Goal: Transaction & Acquisition: Subscribe to service/newsletter

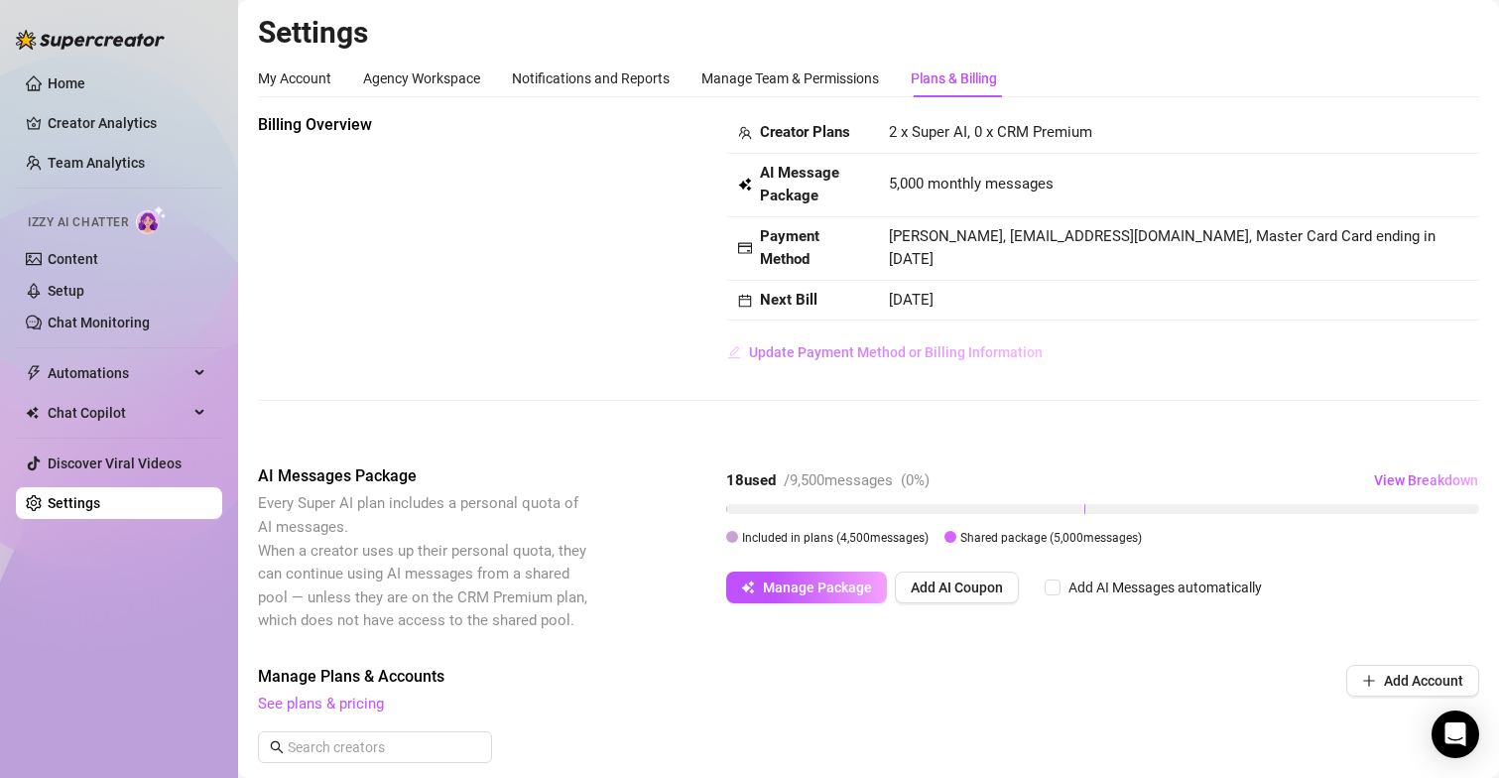
click at [816, 348] on span "Update Payment Method or Billing Information" at bounding box center [896, 352] width 294 height 16
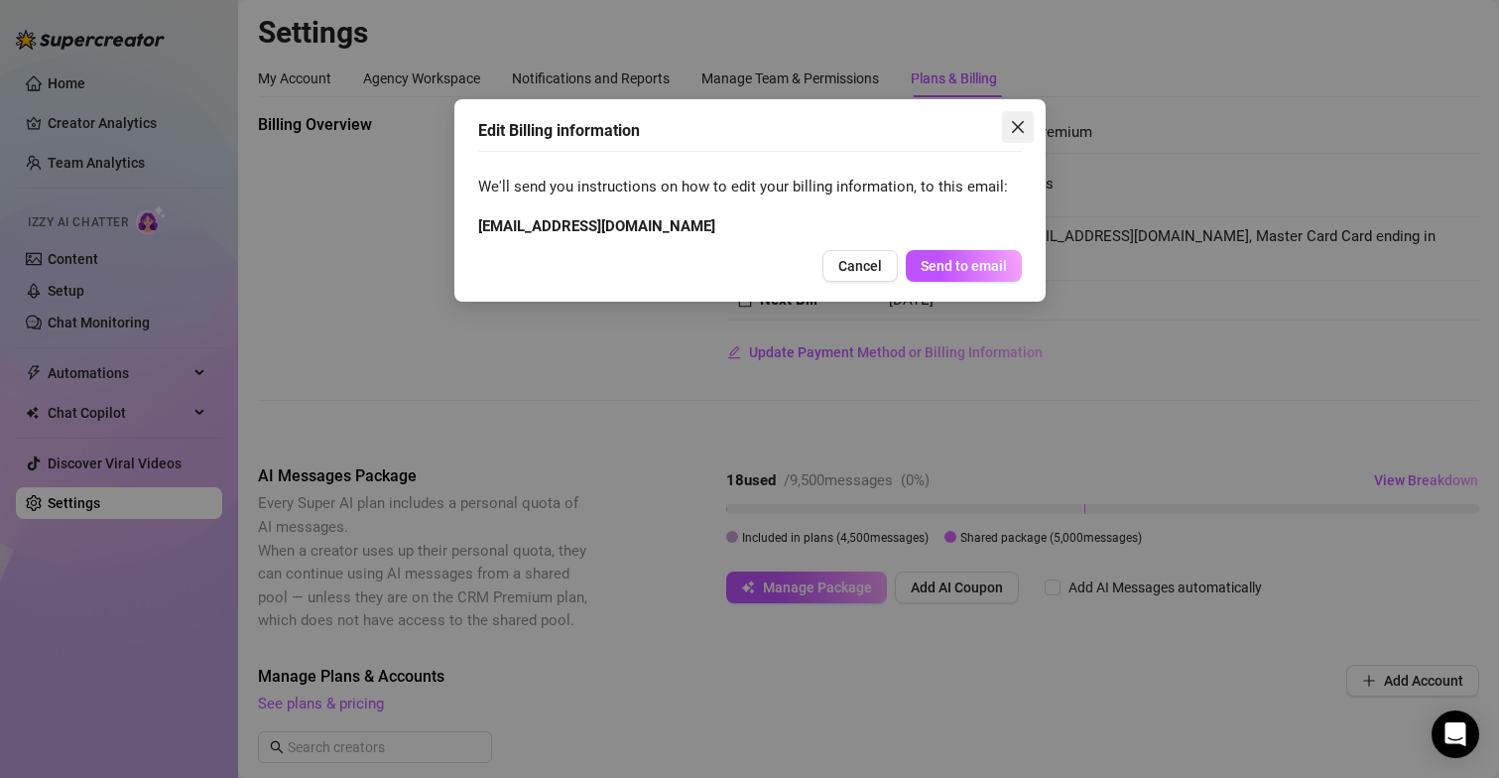
click at [1028, 123] on span "Close" at bounding box center [1018, 127] width 32 height 16
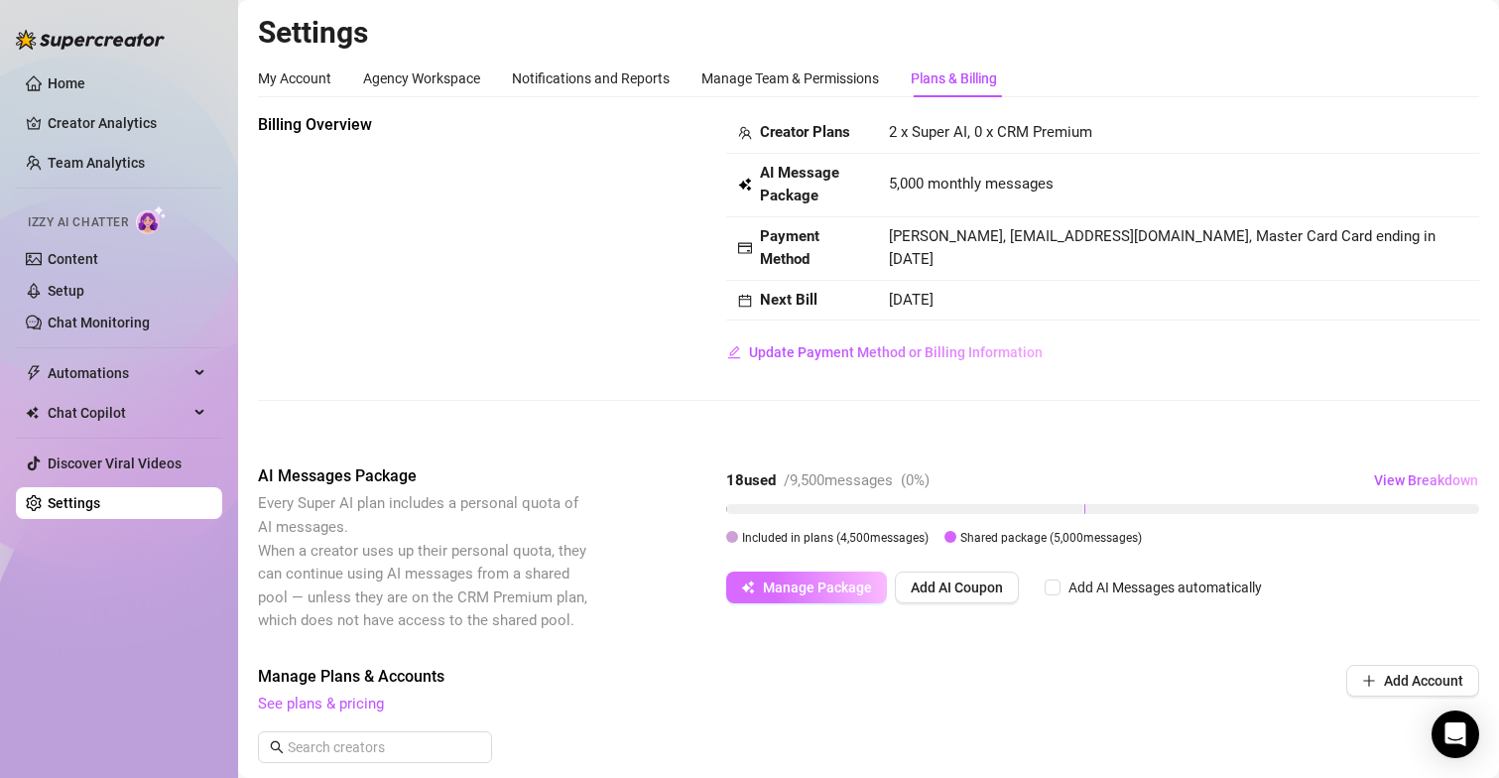
click at [845, 582] on span "Manage Package" at bounding box center [817, 587] width 109 height 16
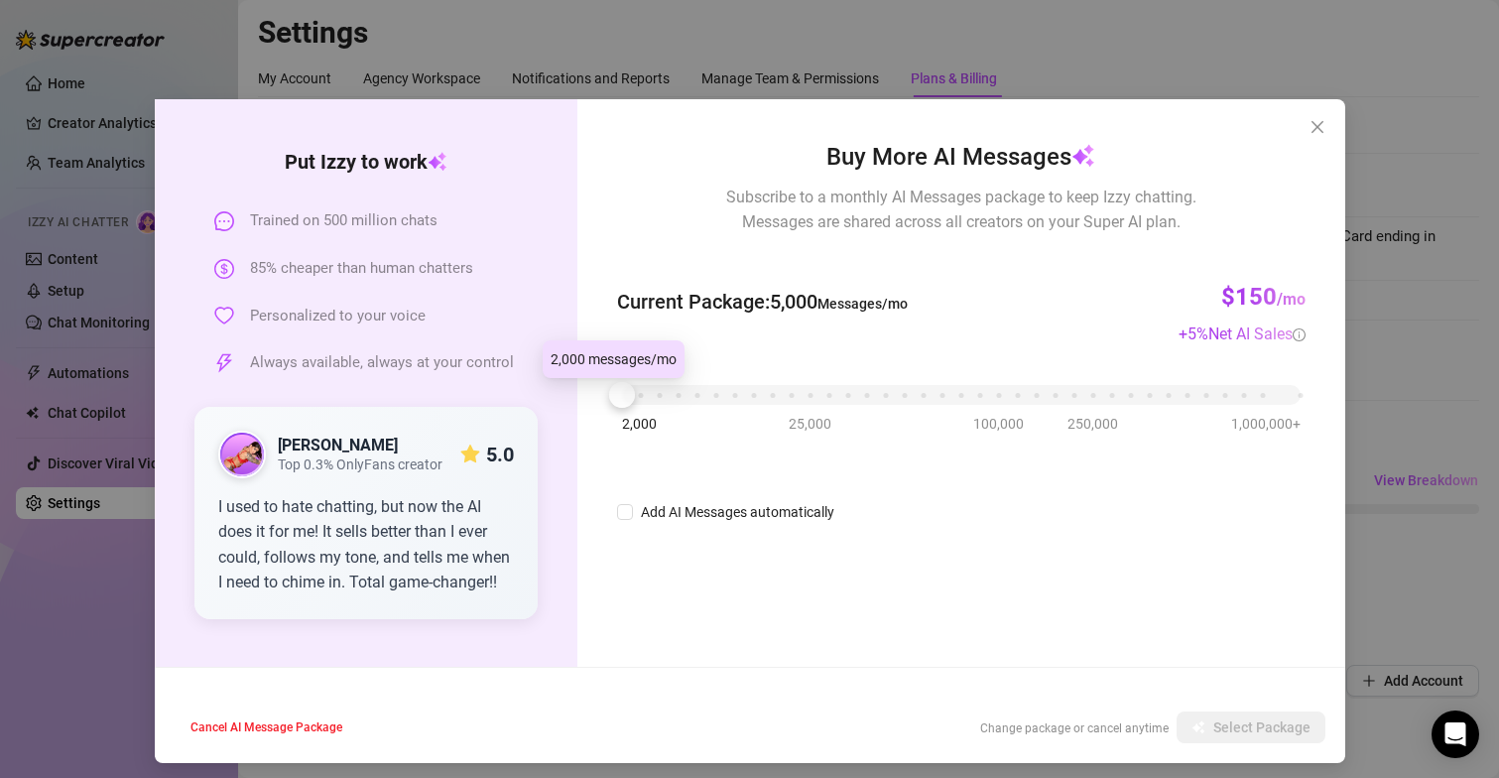
drag, startPoint x: 617, startPoint y: 399, endPoint x: 579, endPoint y: 402, distance: 37.8
click at [579, 402] on div "Buy More AI Messages Subscribe to a monthly AI Messages package to keep Izzy ch…" at bounding box center [960, 382] width 767 height 567
click at [610, 404] on div at bounding box center [622, 395] width 26 height 26
drag, startPoint x: 628, startPoint y: 398, endPoint x: 574, endPoint y: 392, distance: 53.9
click at [577, 392] on div "Buy More AI Messages Subscribe to a monthly AI Messages package to keep Izzy ch…" at bounding box center [960, 382] width 767 height 567
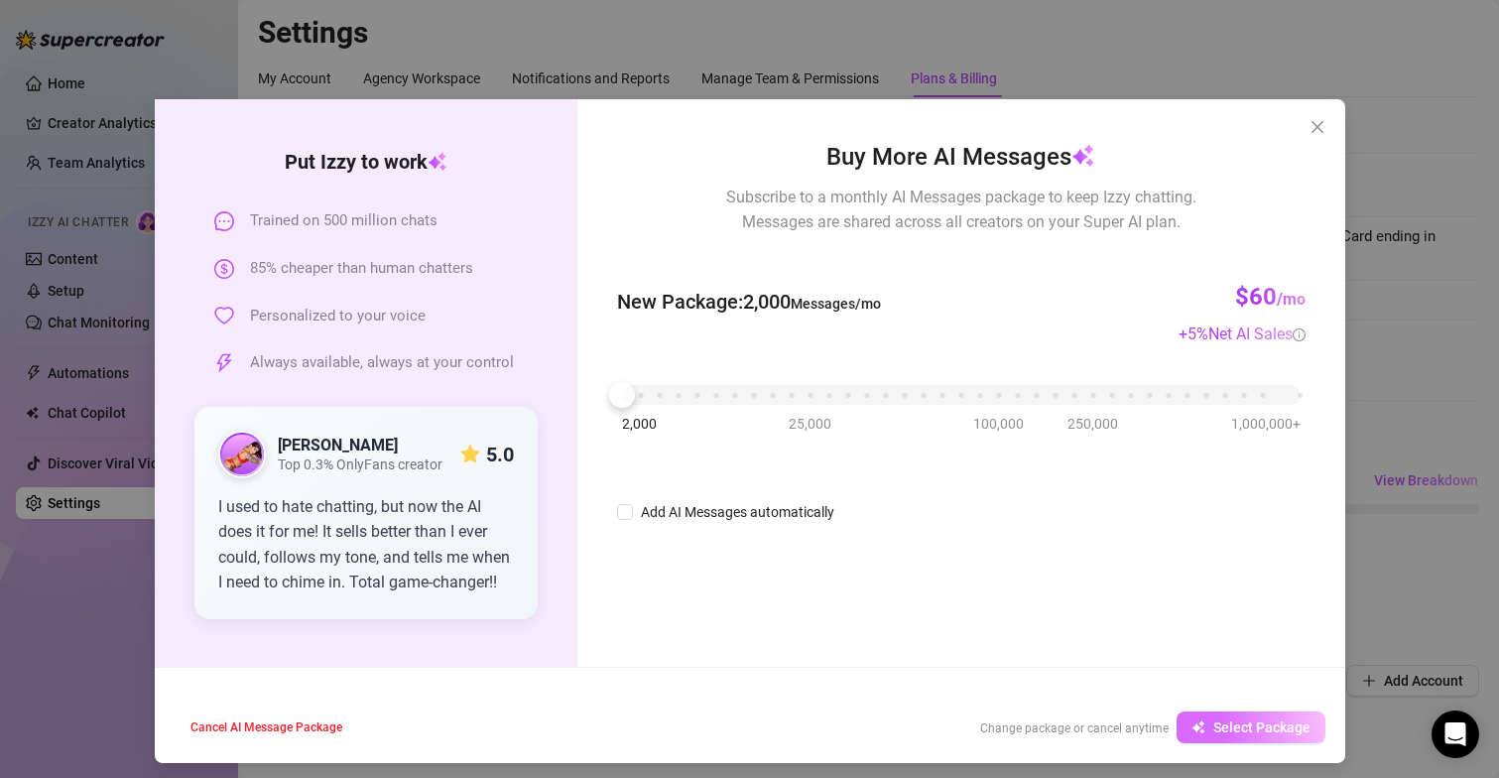
click at [1213, 725] on span "Select Package" at bounding box center [1261, 727] width 97 height 16
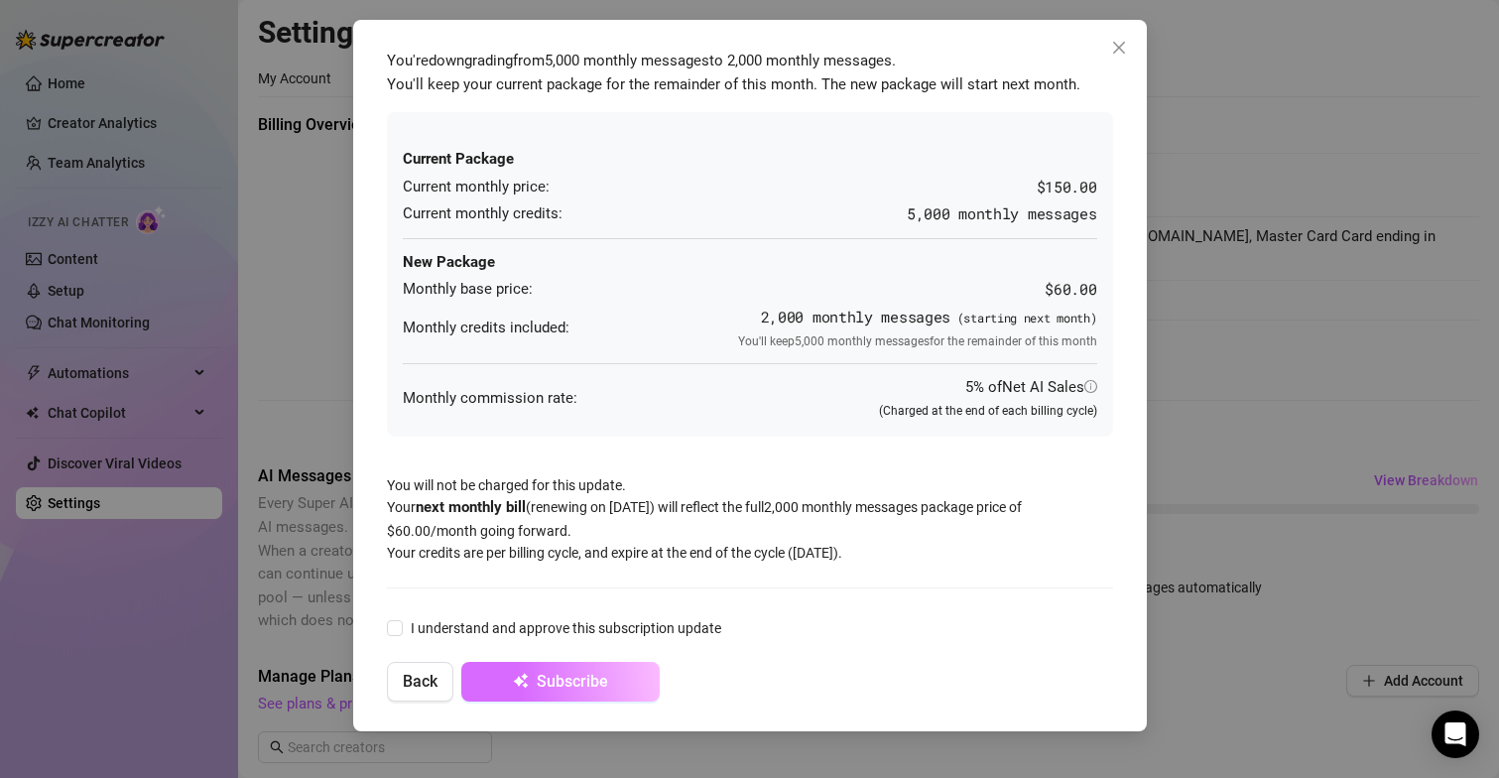
click at [559, 686] on span "Subscribe" at bounding box center [572, 681] width 71 height 19
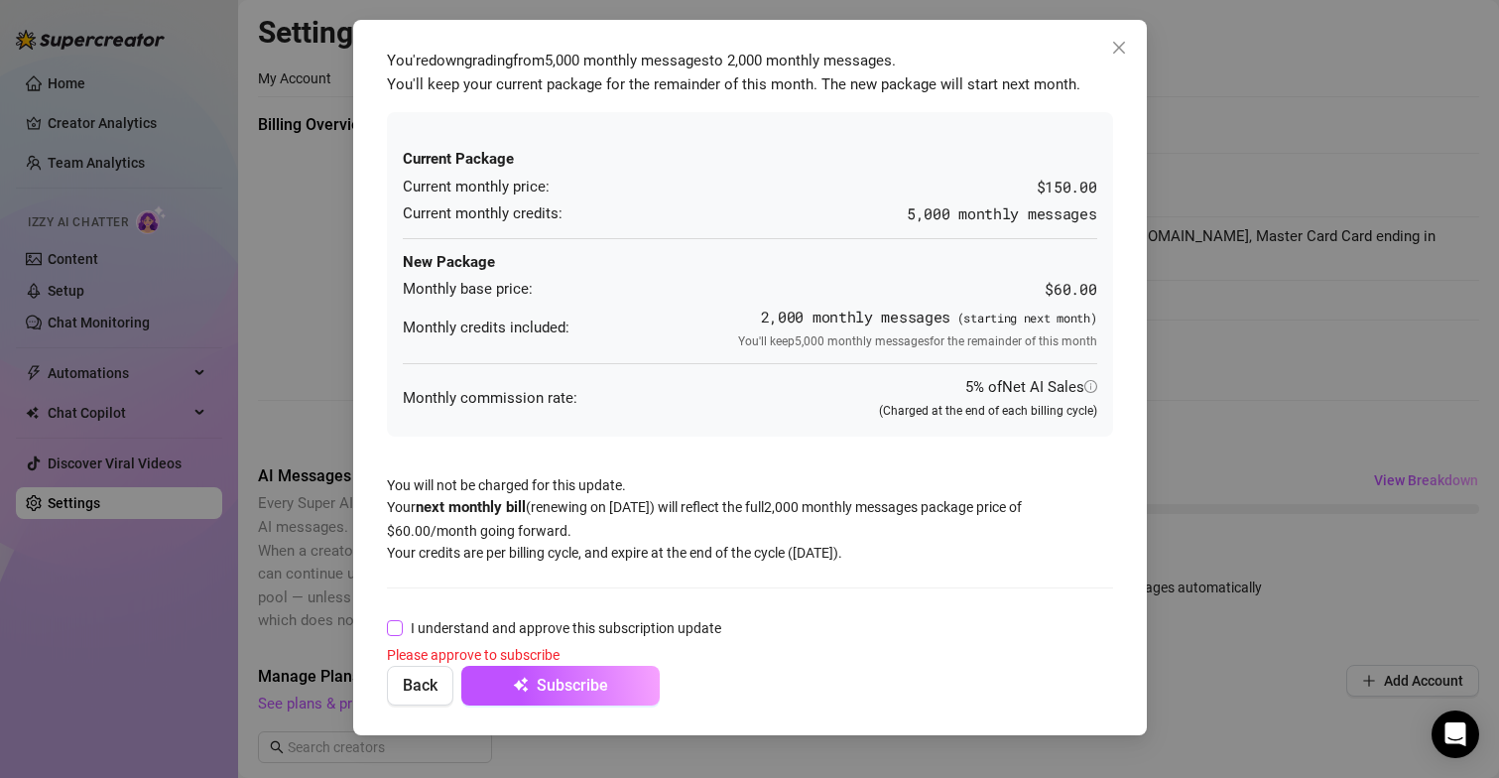
click at [389, 633] on input "I understand and approve this subscription update" at bounding box center [394, 627] width 14 height 14
checkbox input "true"
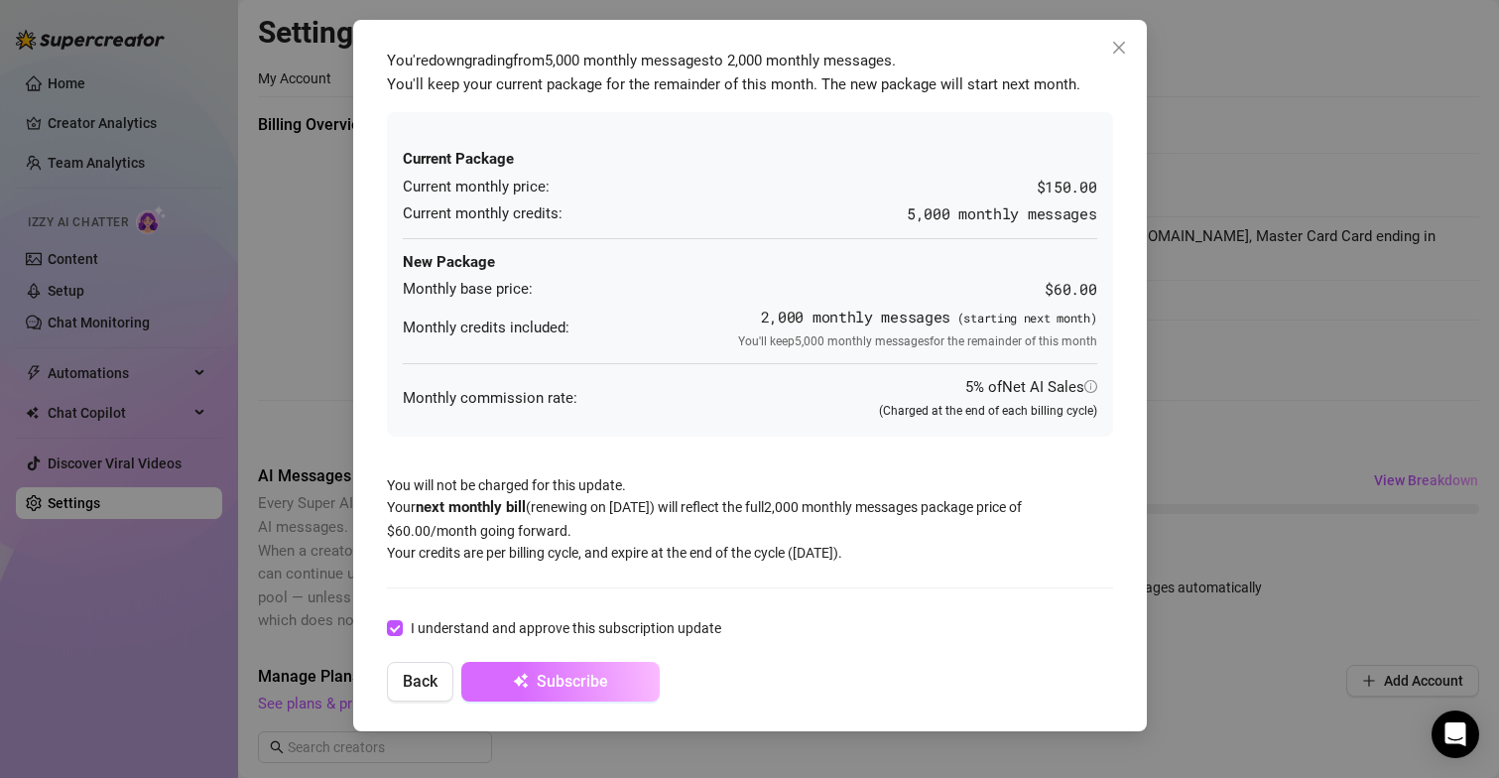
click at [544, 685] on span "Subscribe" at bounding box center [572, 681] width 71 height 19
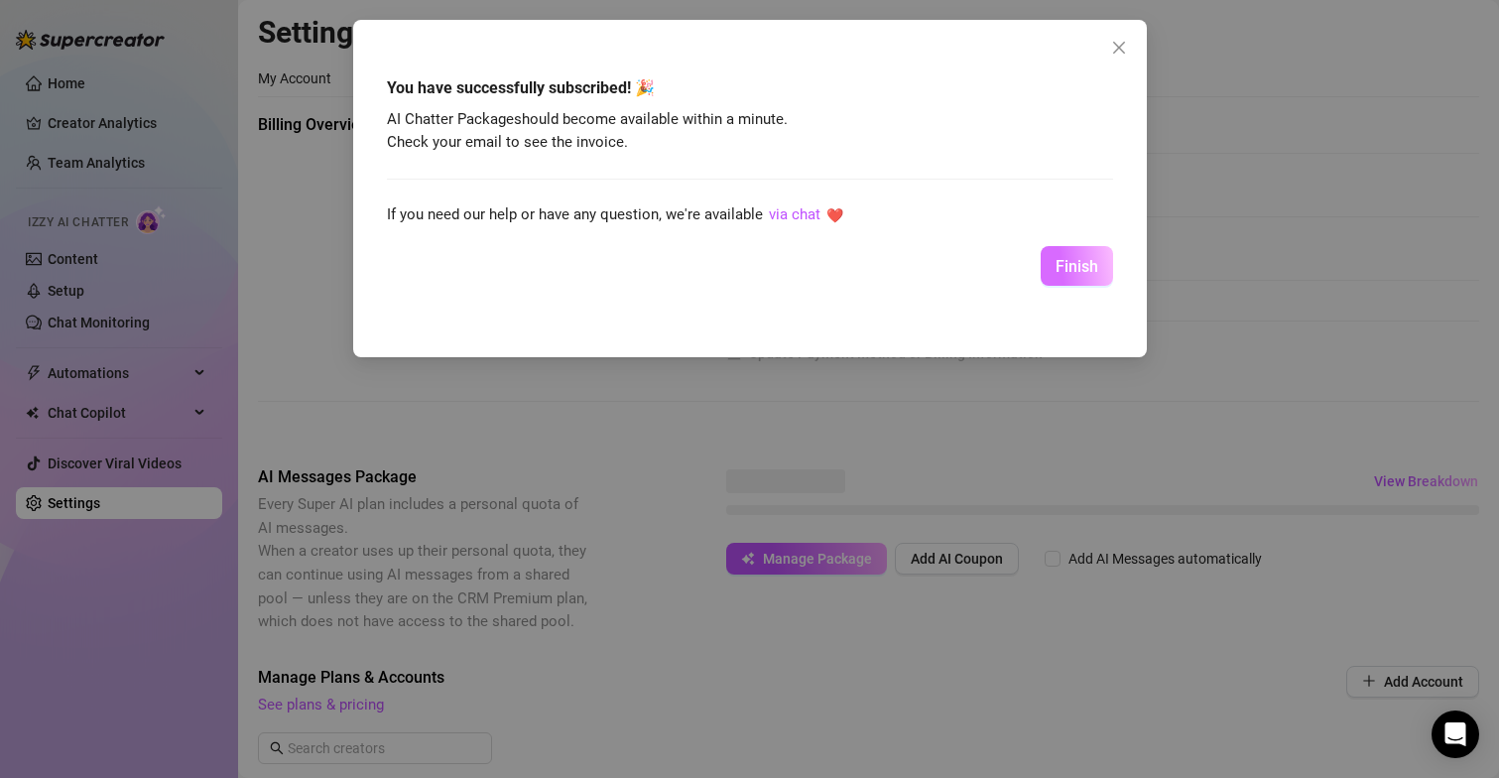
click at [1098, 270] on button "Finish" at bounding box center [1077, 266] width 72 height 40
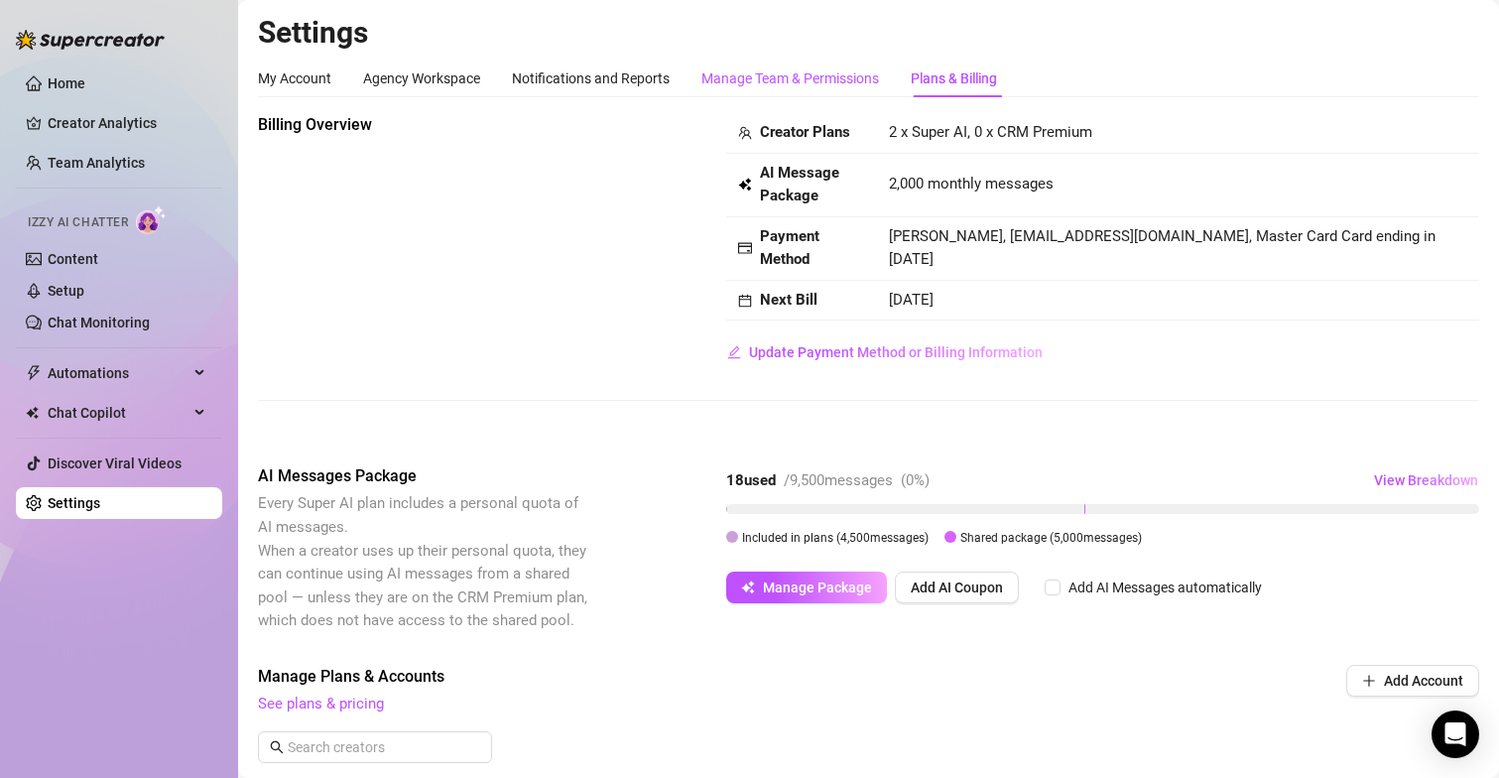
click at [806, 85] on div "Manage Team & Permissions" at bounding box center [790, 78] width 178 height 22
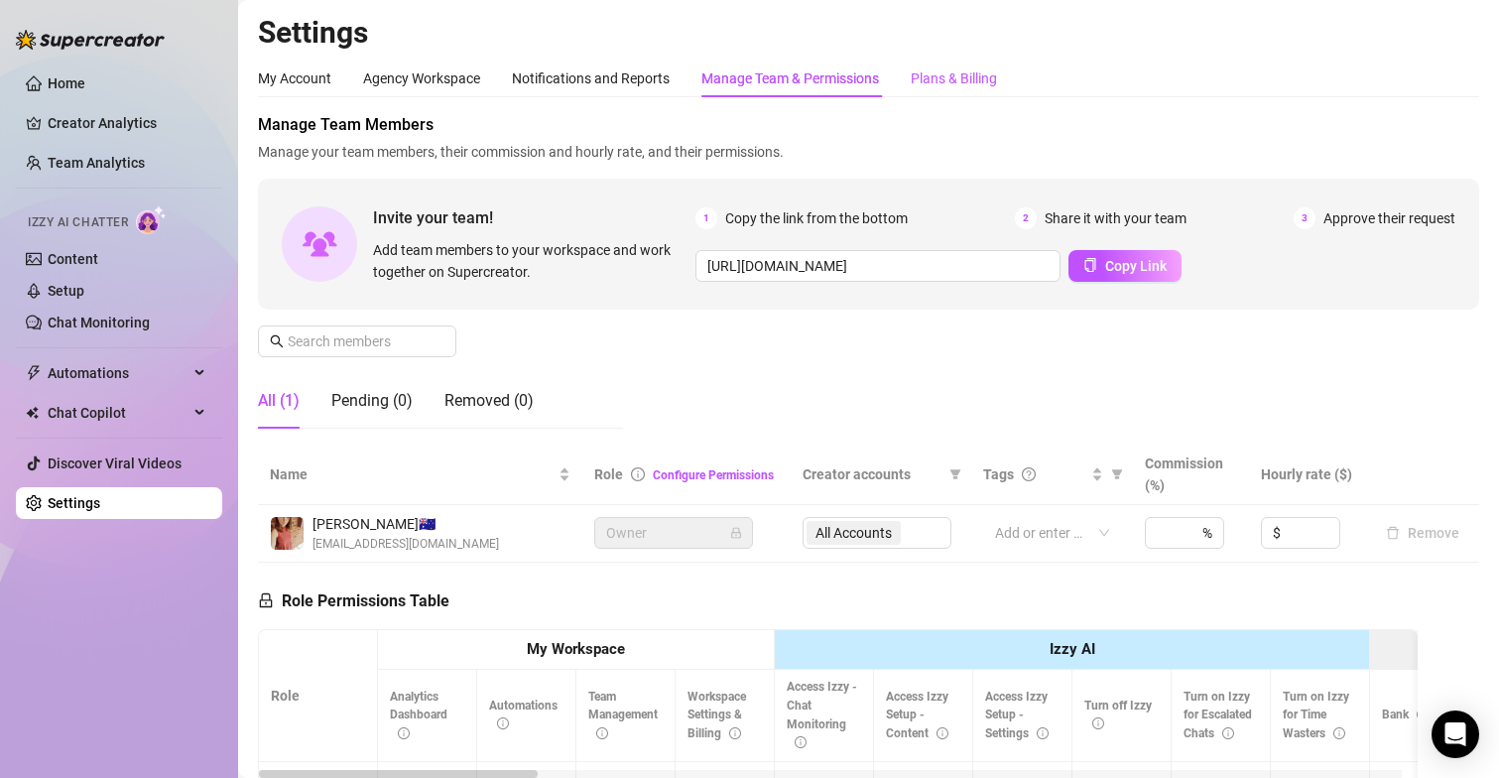
click at [964, 75] on div "Plans & Billing" at bounding box center [954, 78] width 86 height 22
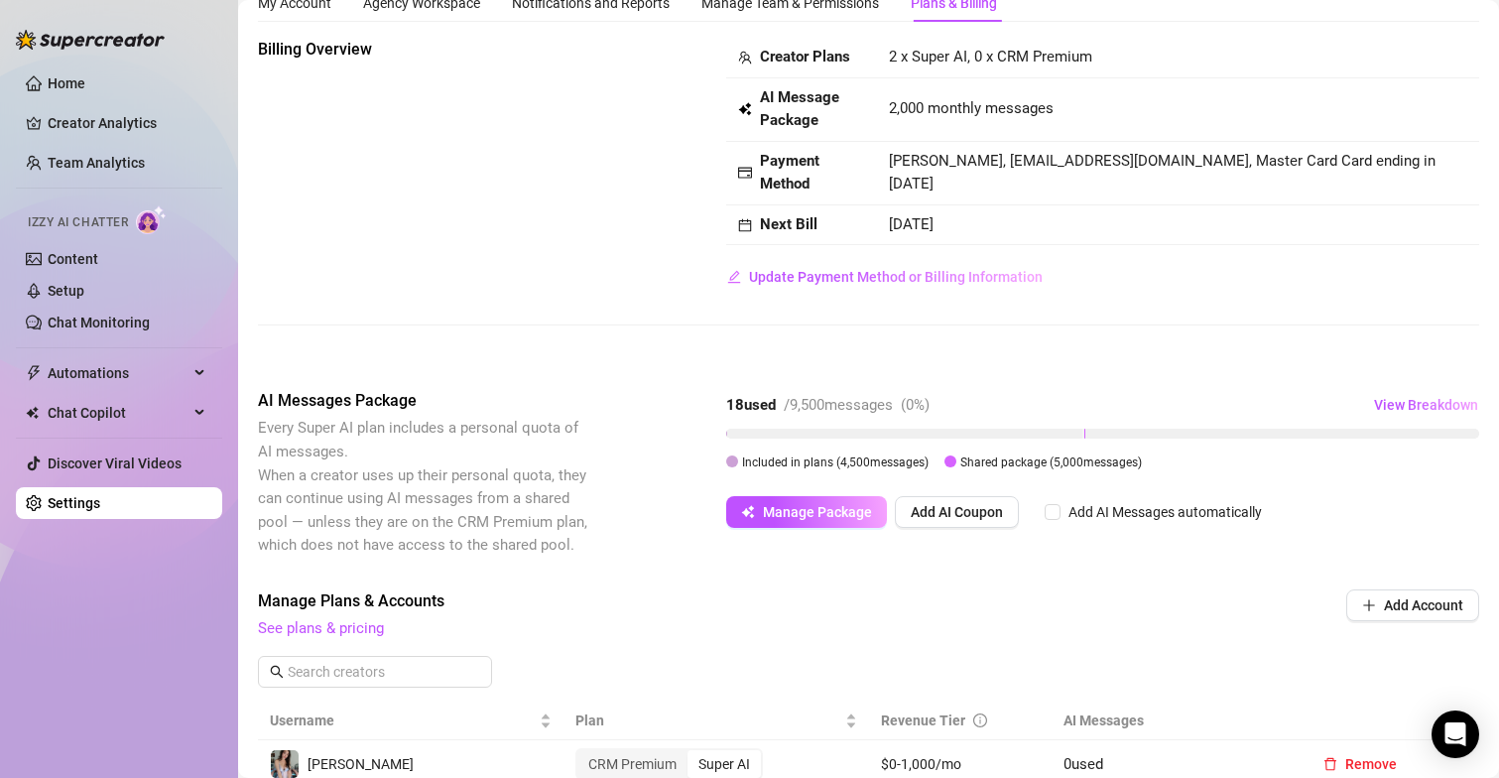
scroll to position [198, 0]
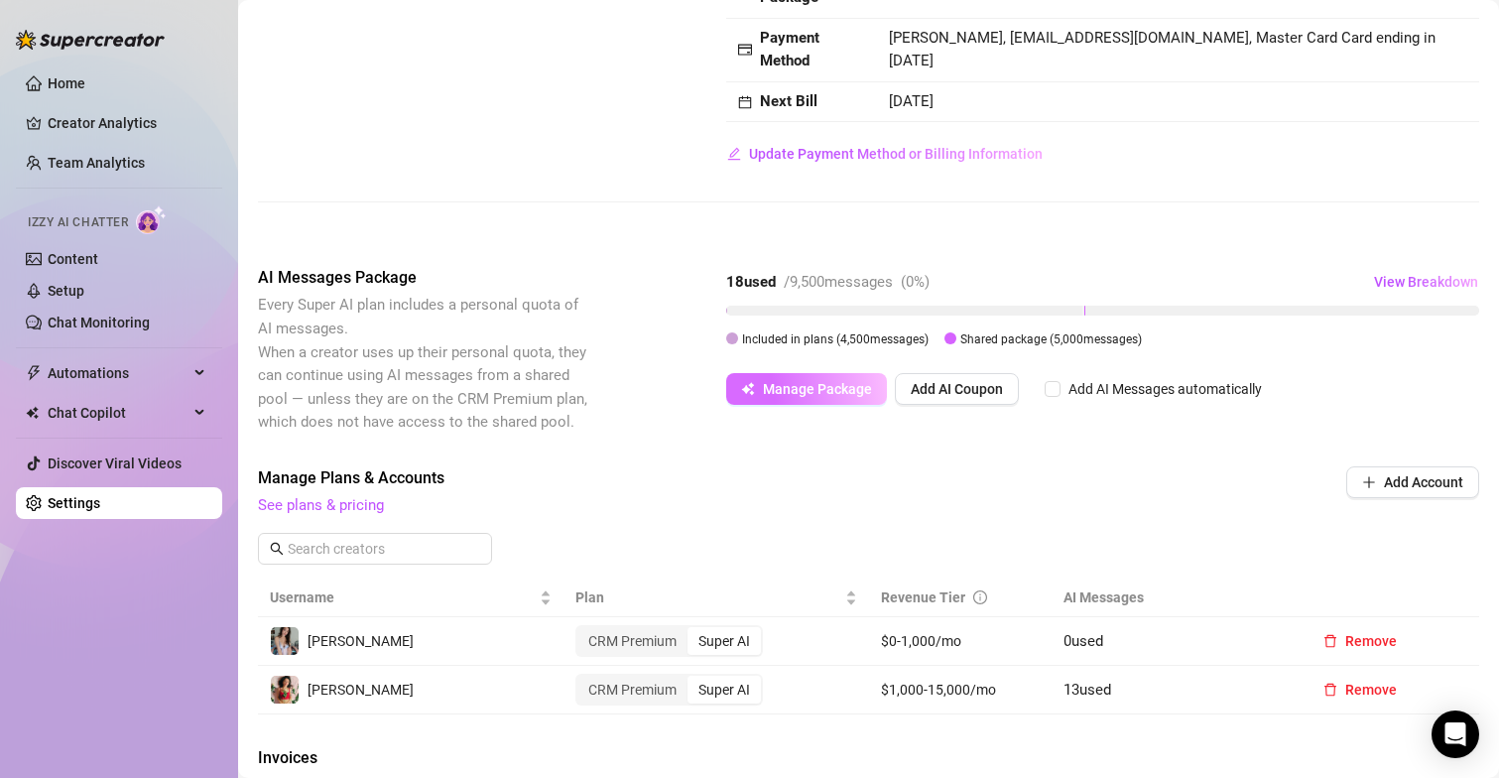
click at [808, 399] on button "Manage Package" at bounding box center [806, 389] width 161 height 32
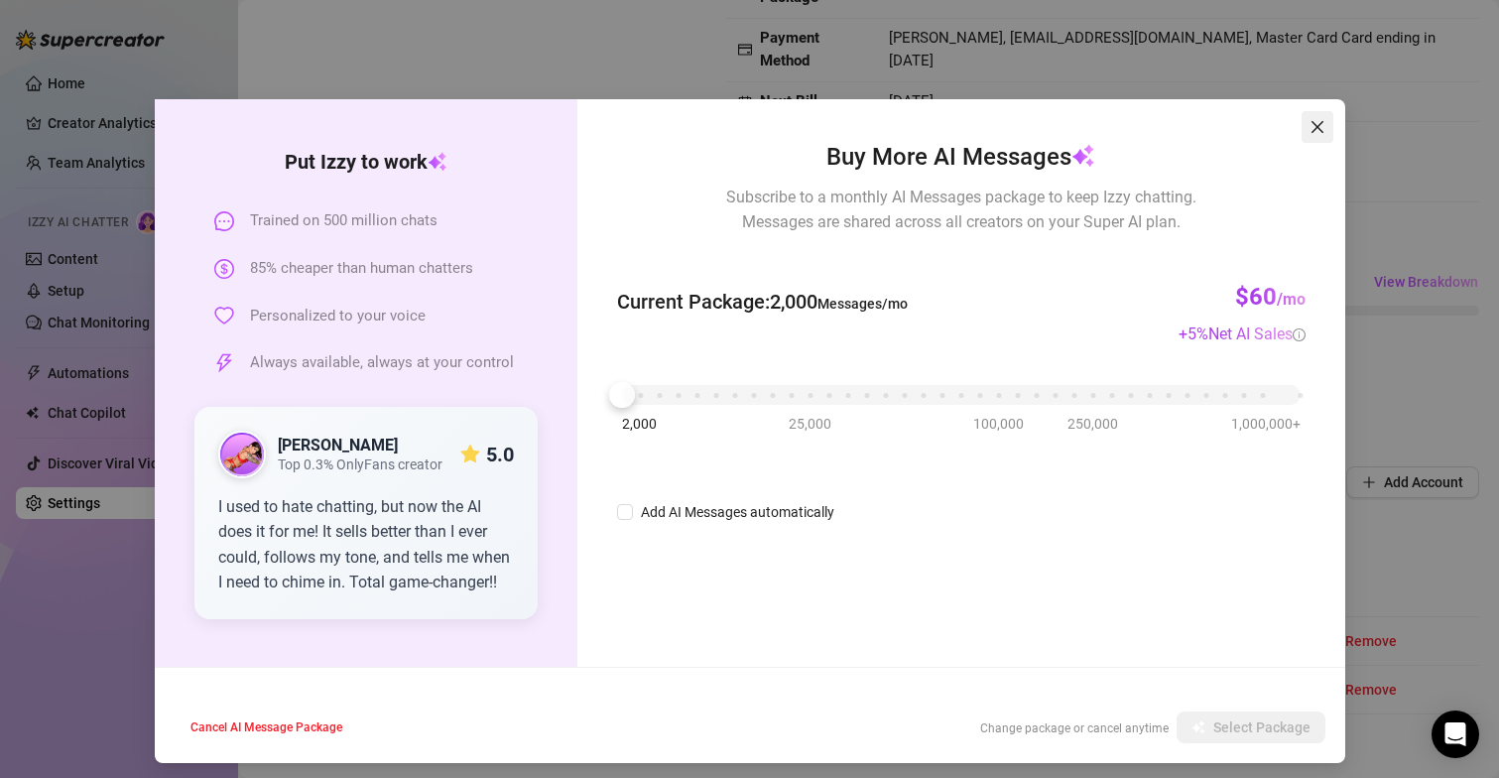
click at [1309, 127] on icon "close" at bounding box center [1317, 127] width 16 height 16
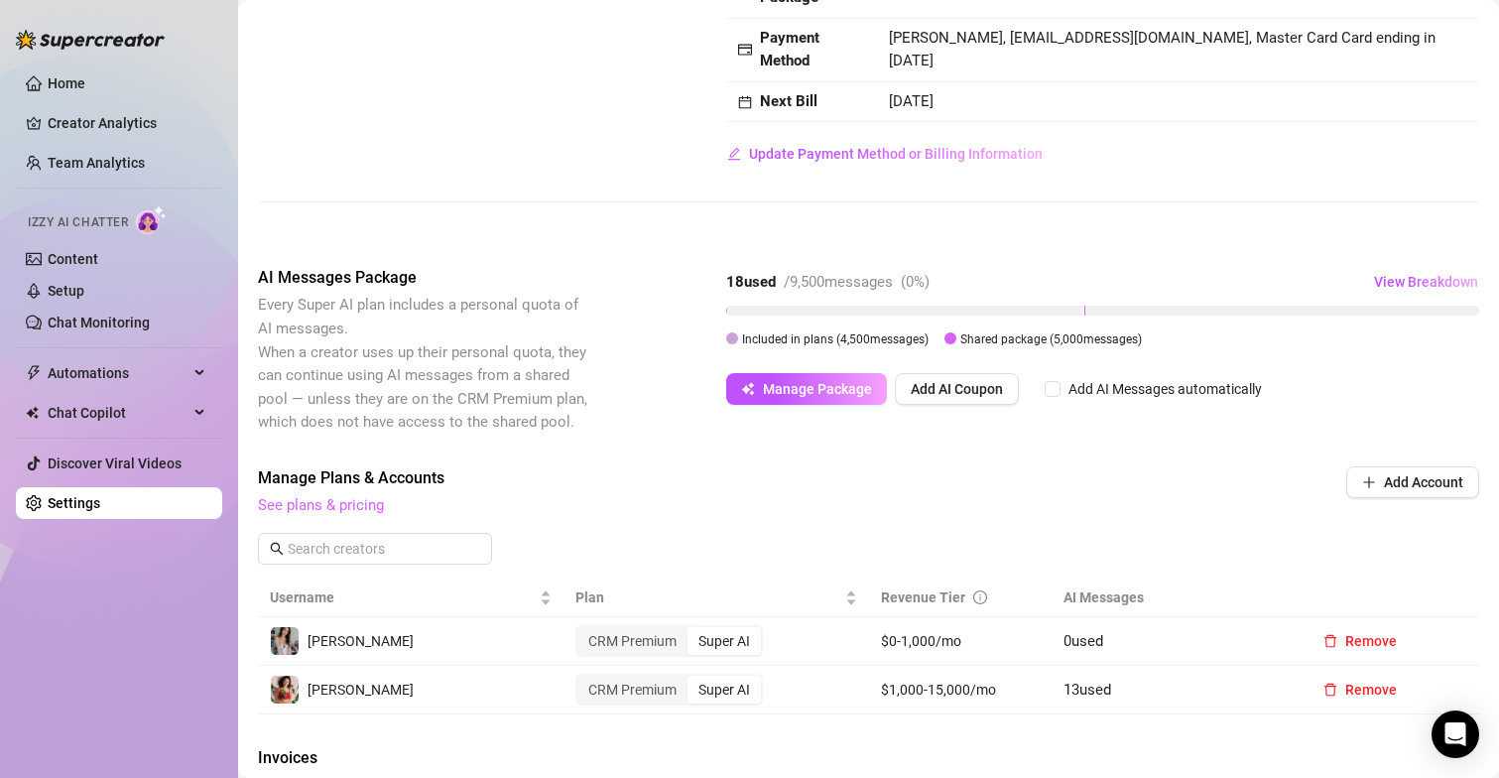
click at [347, 500] on link "See plans & pricing" at bounding box center [321, 505] width 126 height 18
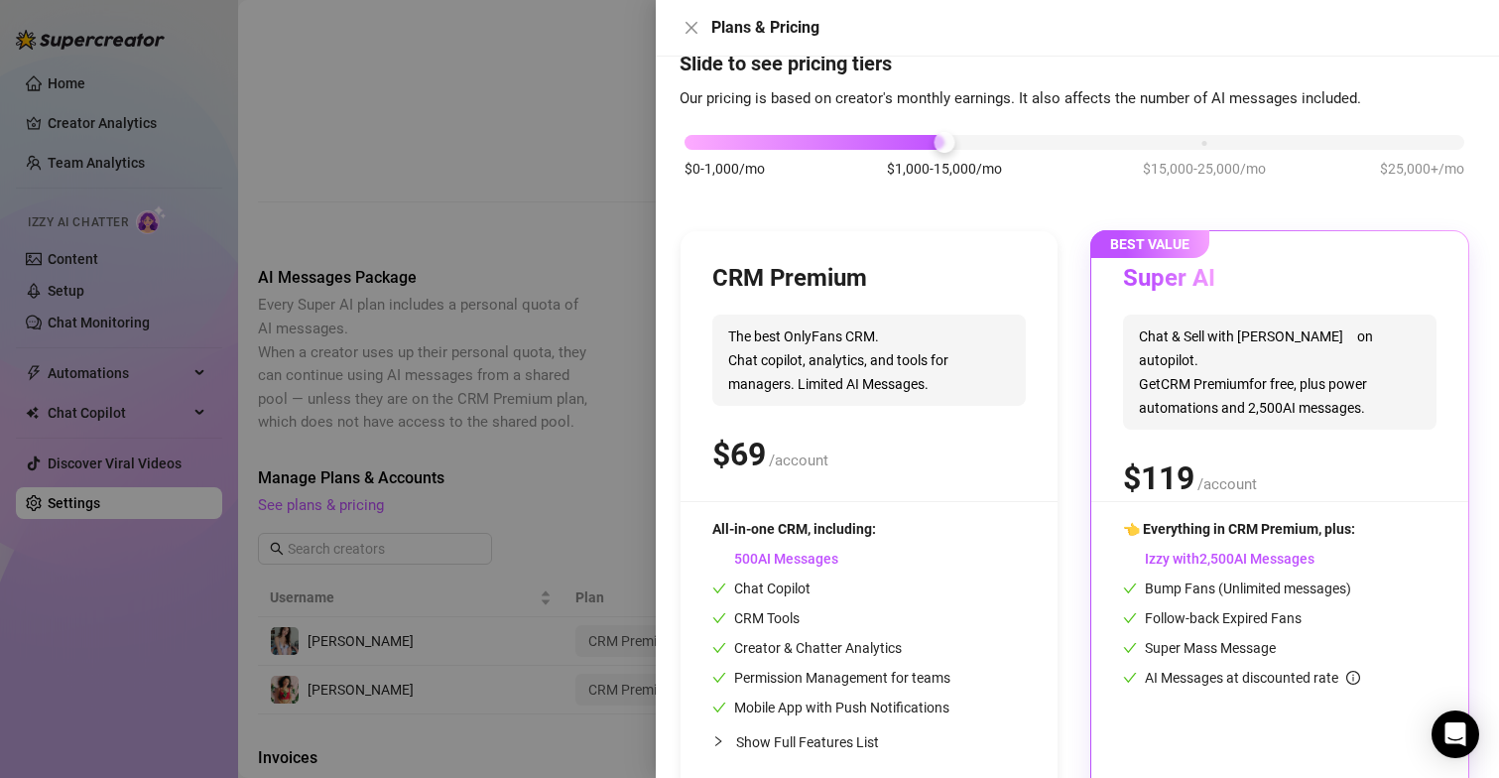
scroll to position [102, 0]
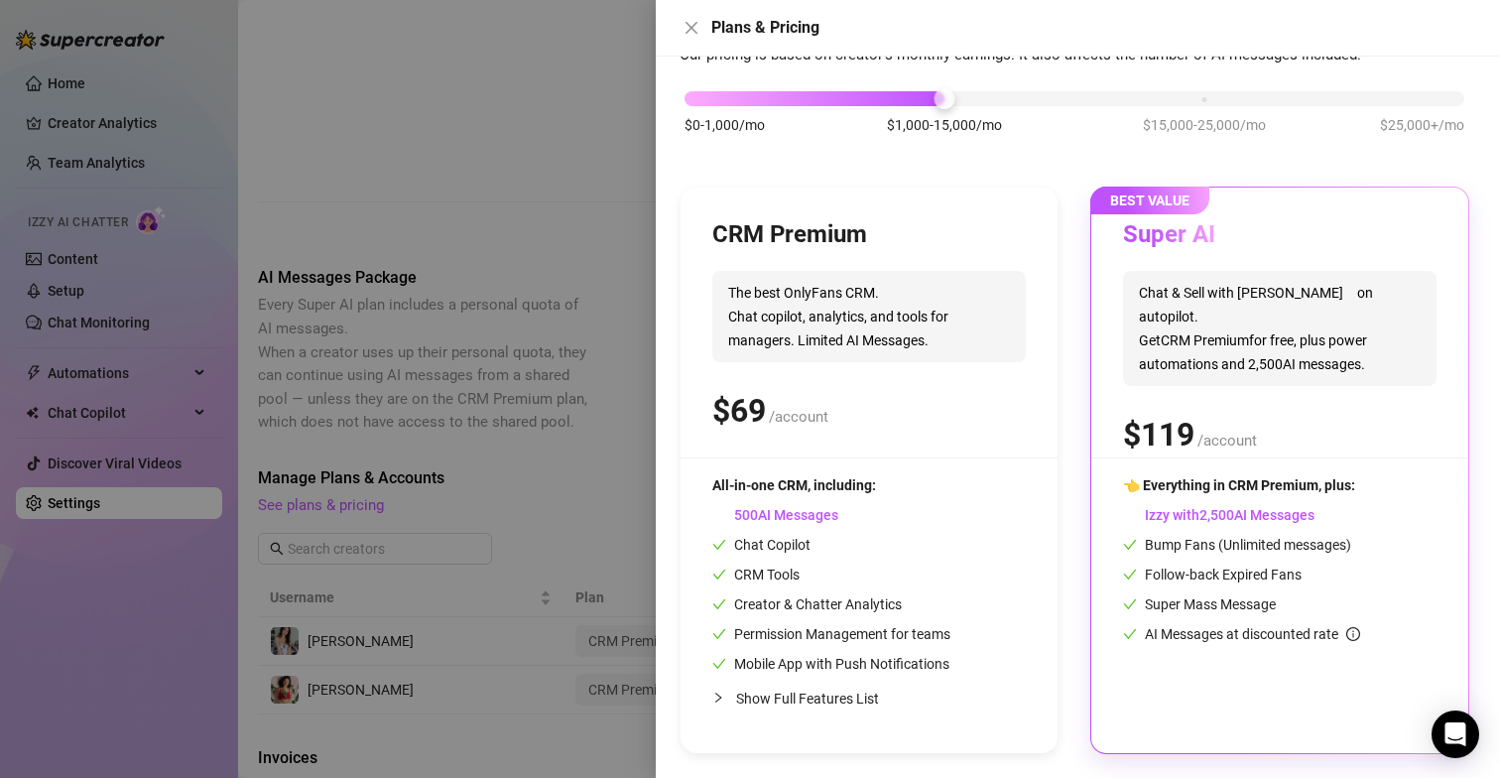
click at [478, 153] on div at bounding box center [749, 389] width 1499 height 778
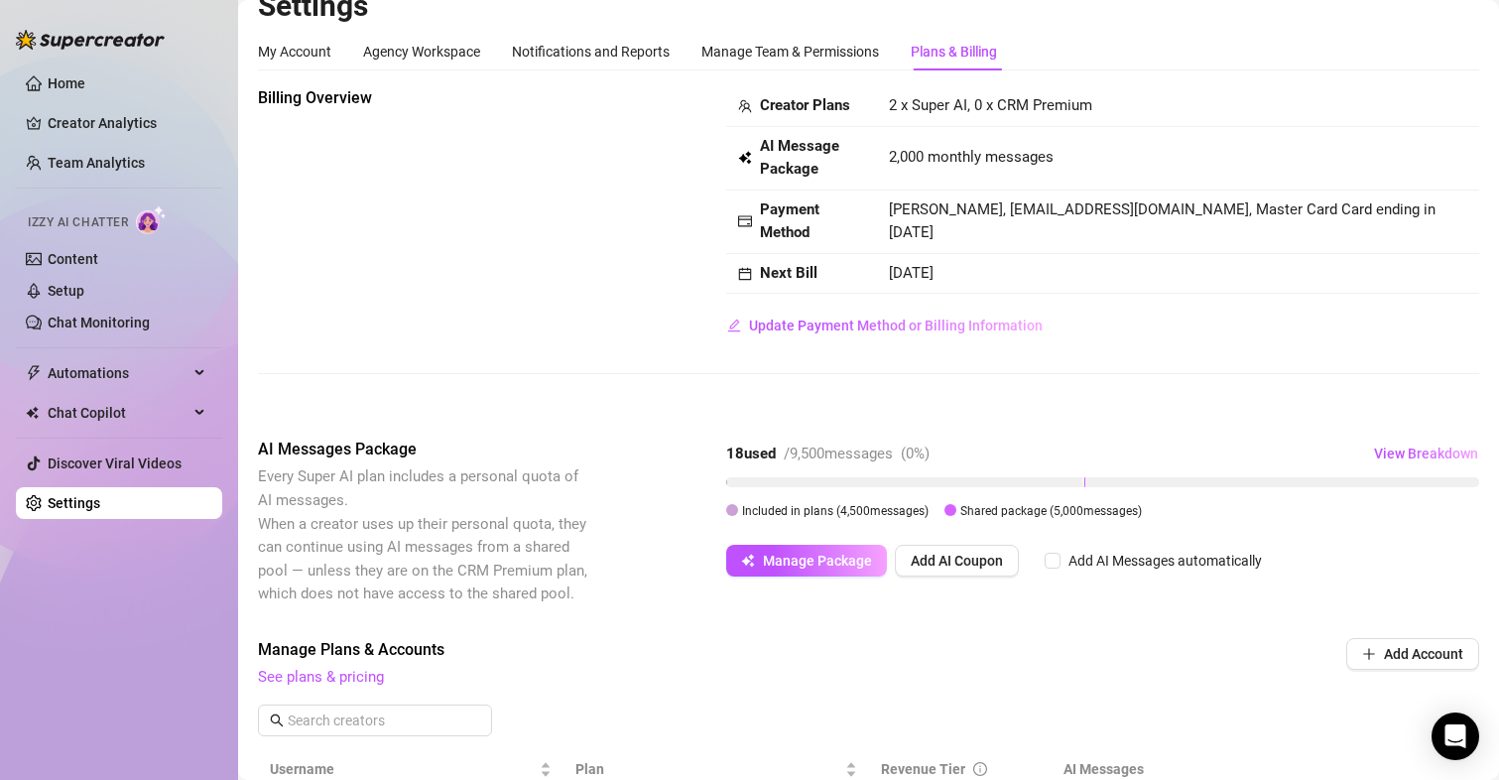
scroll to position [0, 0]
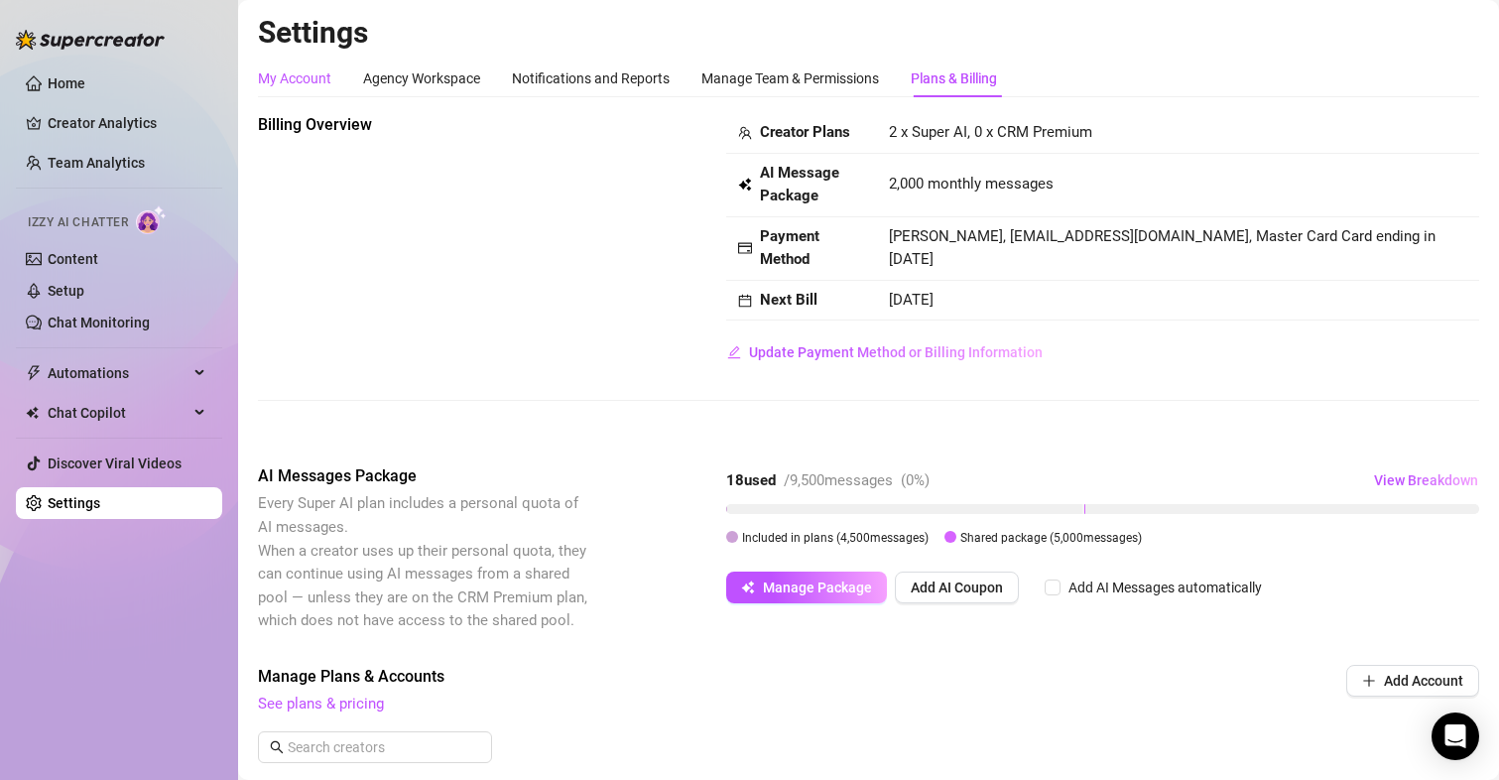
click at [283, 74] on div "My Account" at bounding box center [294, 78] width 73 height 22
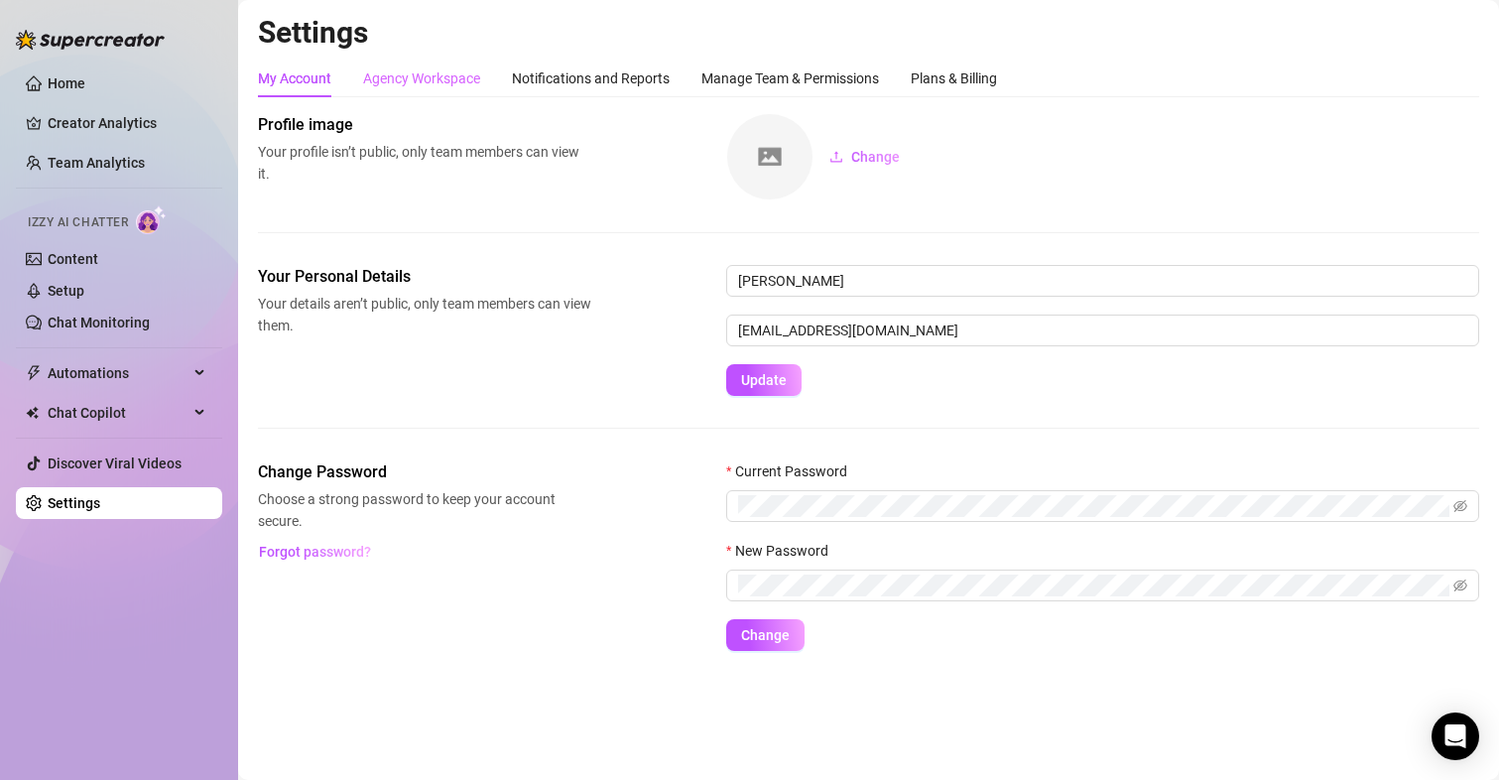
click at [430, 63] on div "Agency Workspace" at bounding box center [421, 79] width 117 height 38
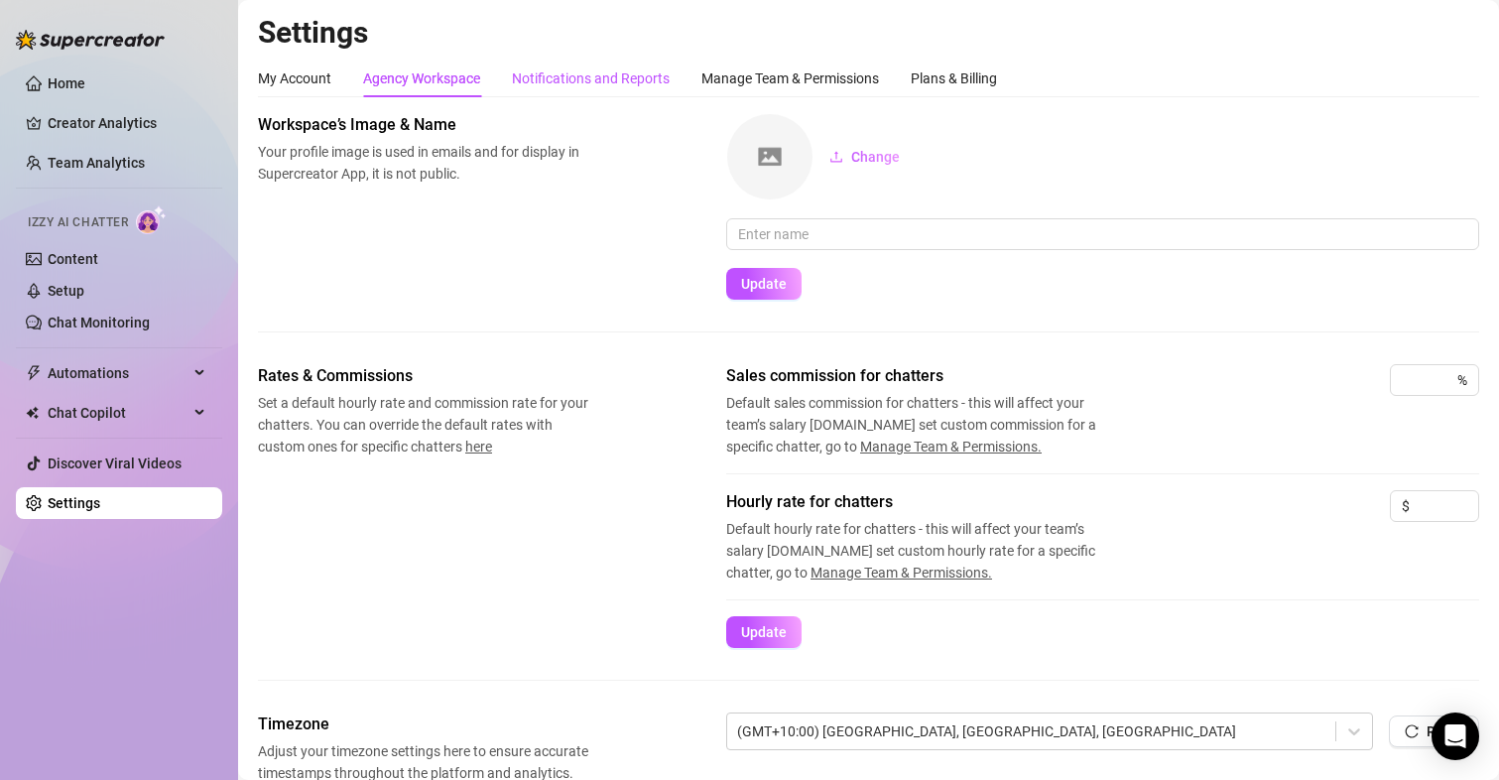
click at [622, 74] on div "Notifications and Reports" at bounding box center [591, 78] width 158 height 22
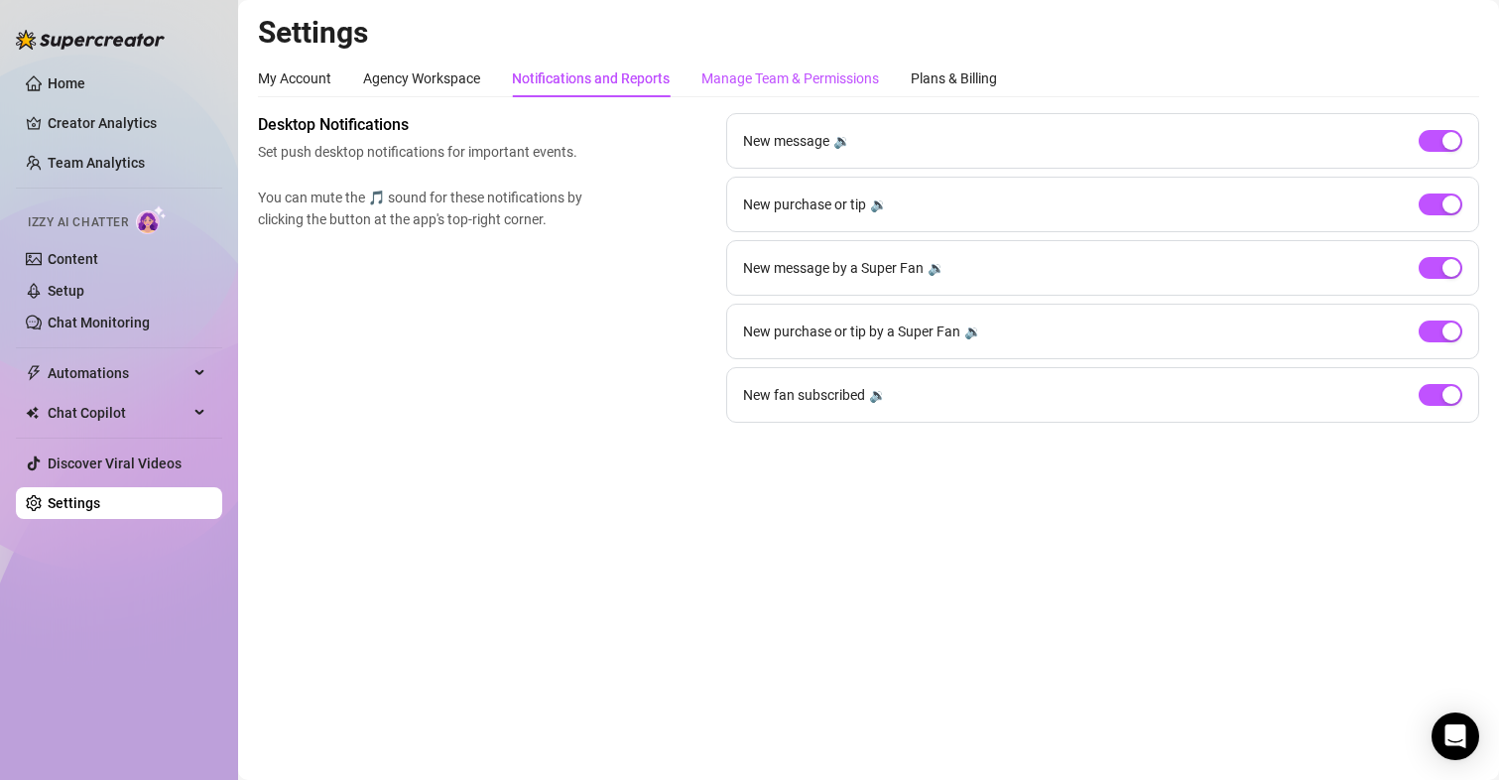
click at [760, 74] on div "Manage Team & Permissions" at bounding box center [790, 78] width 178 height 22
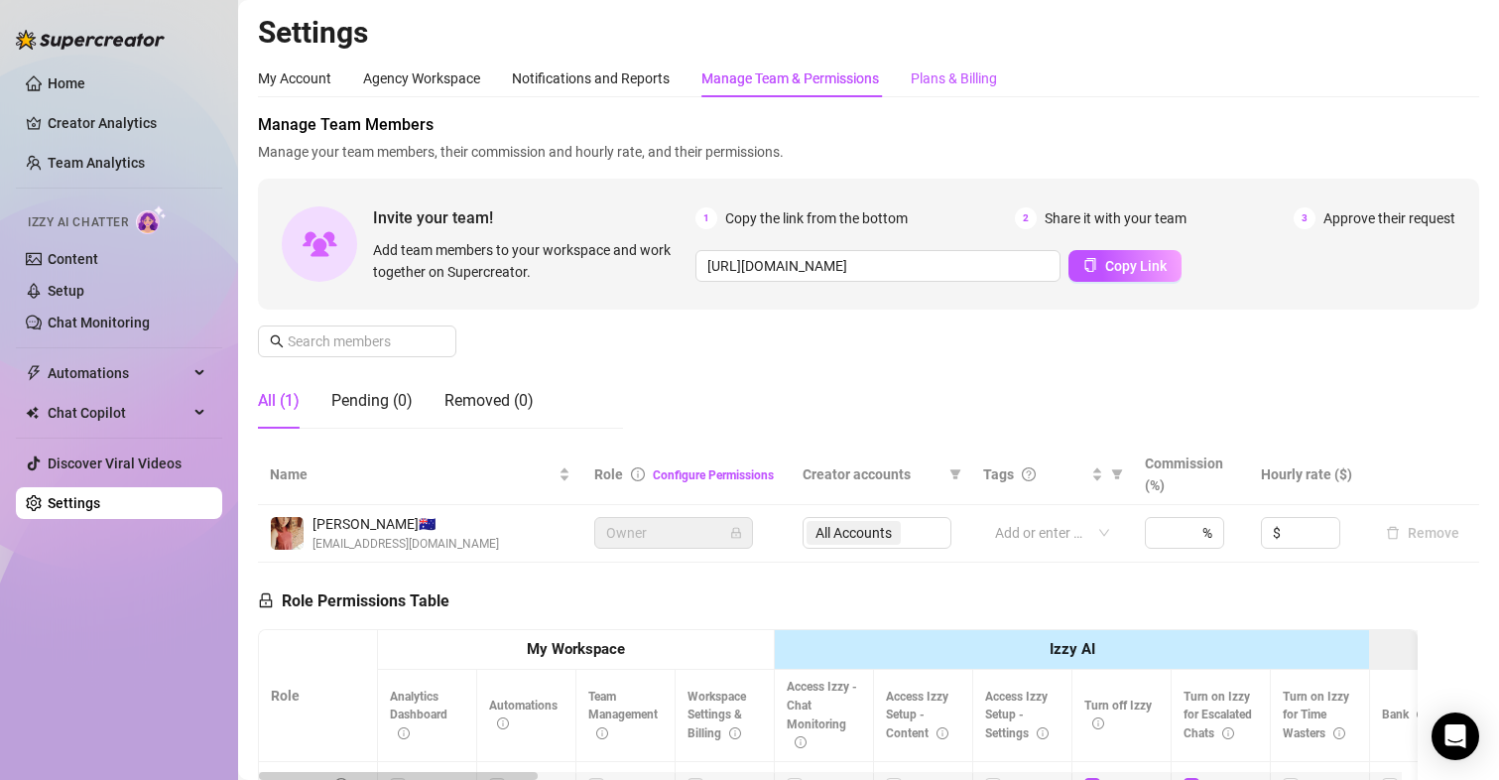
click at [953, 80] on div "Plans & Billing" at bounding box center [954, 78] width 86 height 22
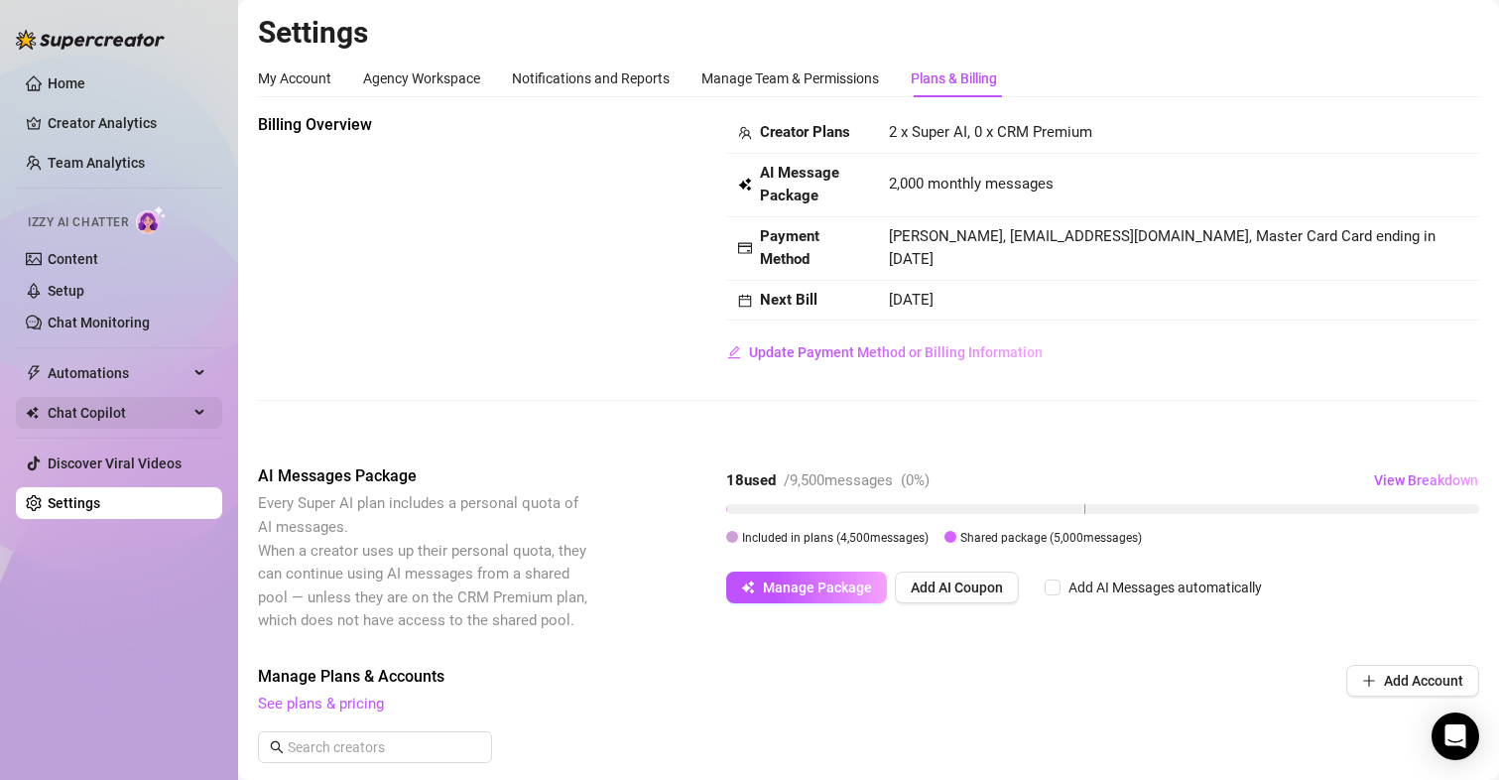
click at [91, 399] on span "Chat Copilot" at bounding box center [118, 413] width 141 height 32
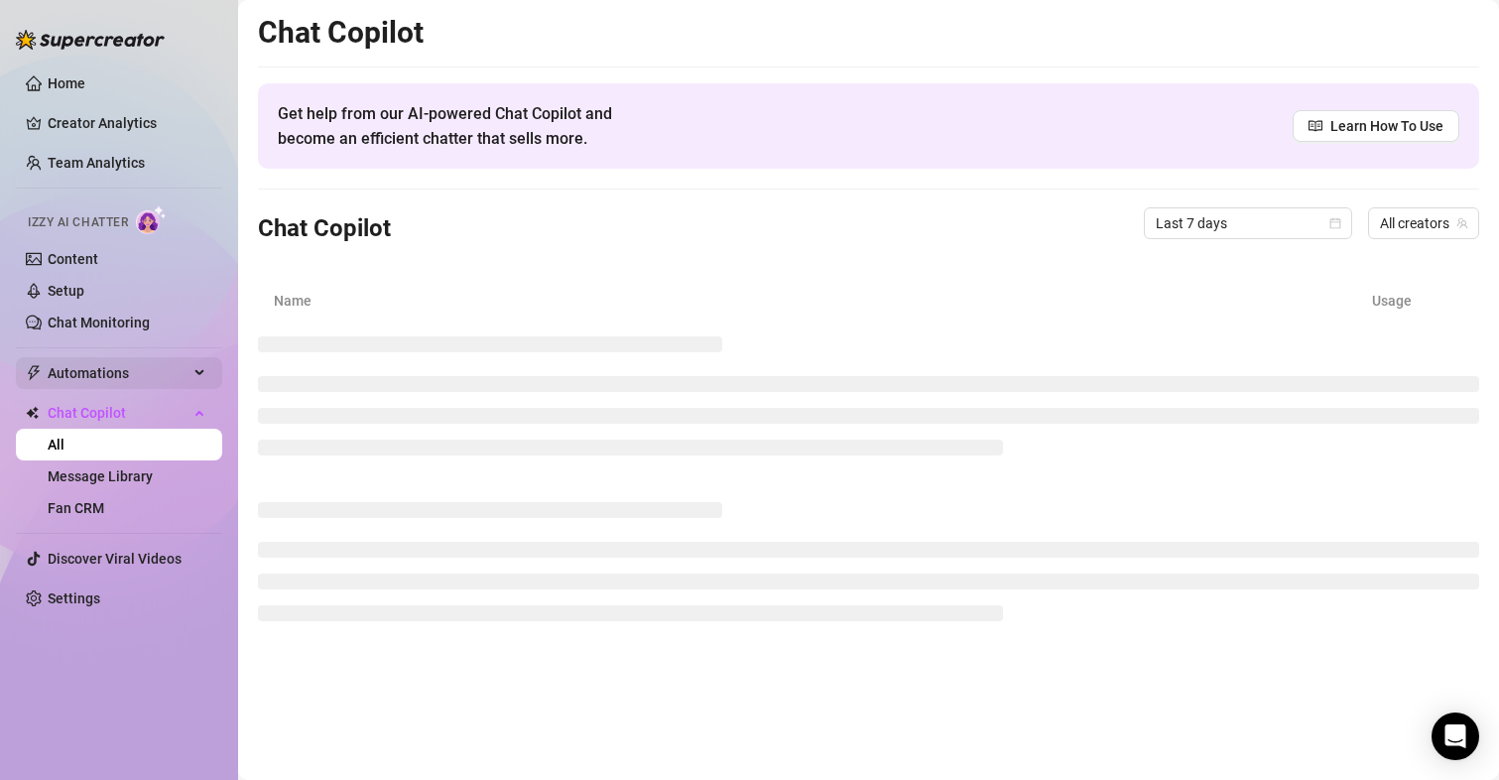
click at [117, 366] on span "Automations" at bounding box center [118, 373] width 141 height 32
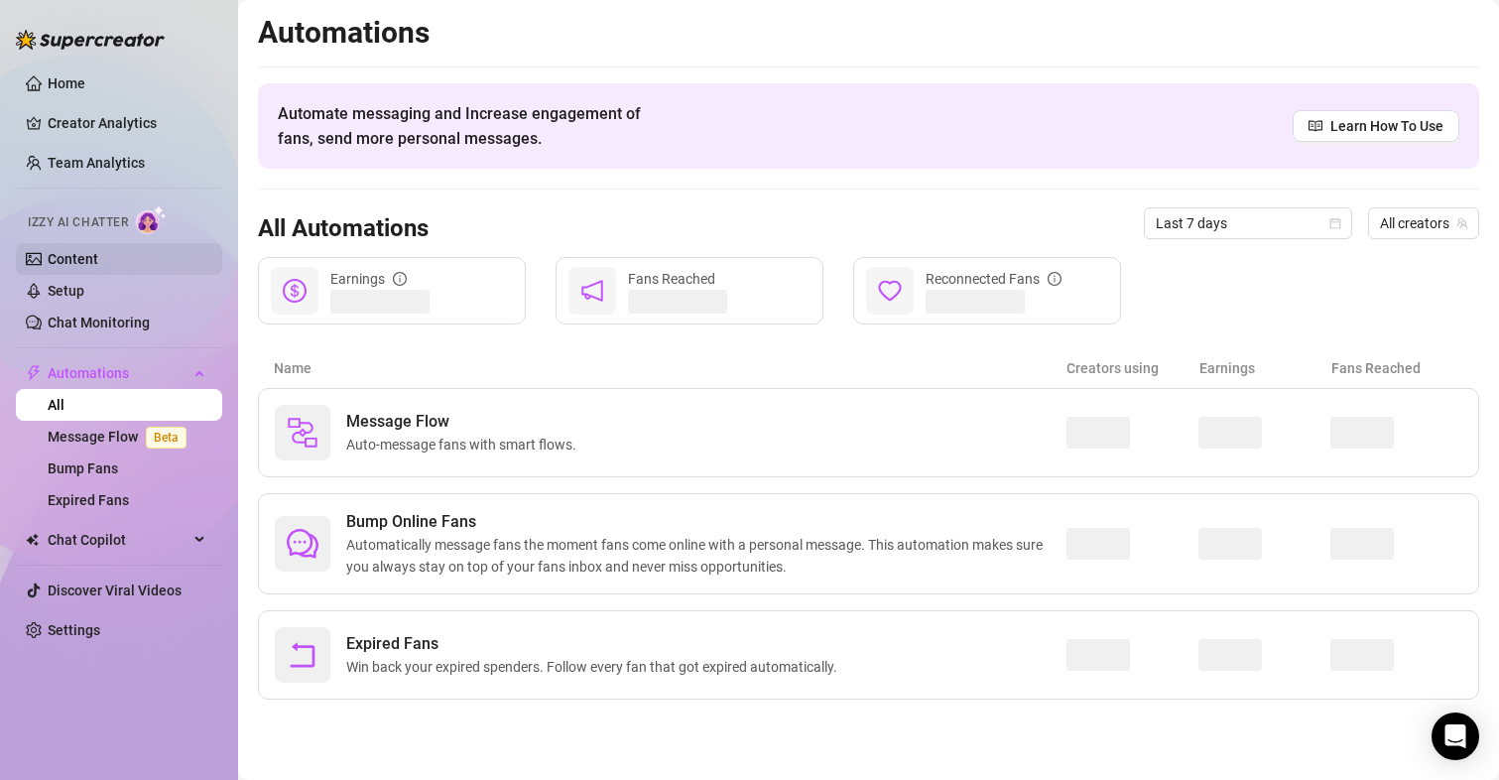
click at [79, 252] on link "Content" at bounding box center [73, 259] width 51 height 16
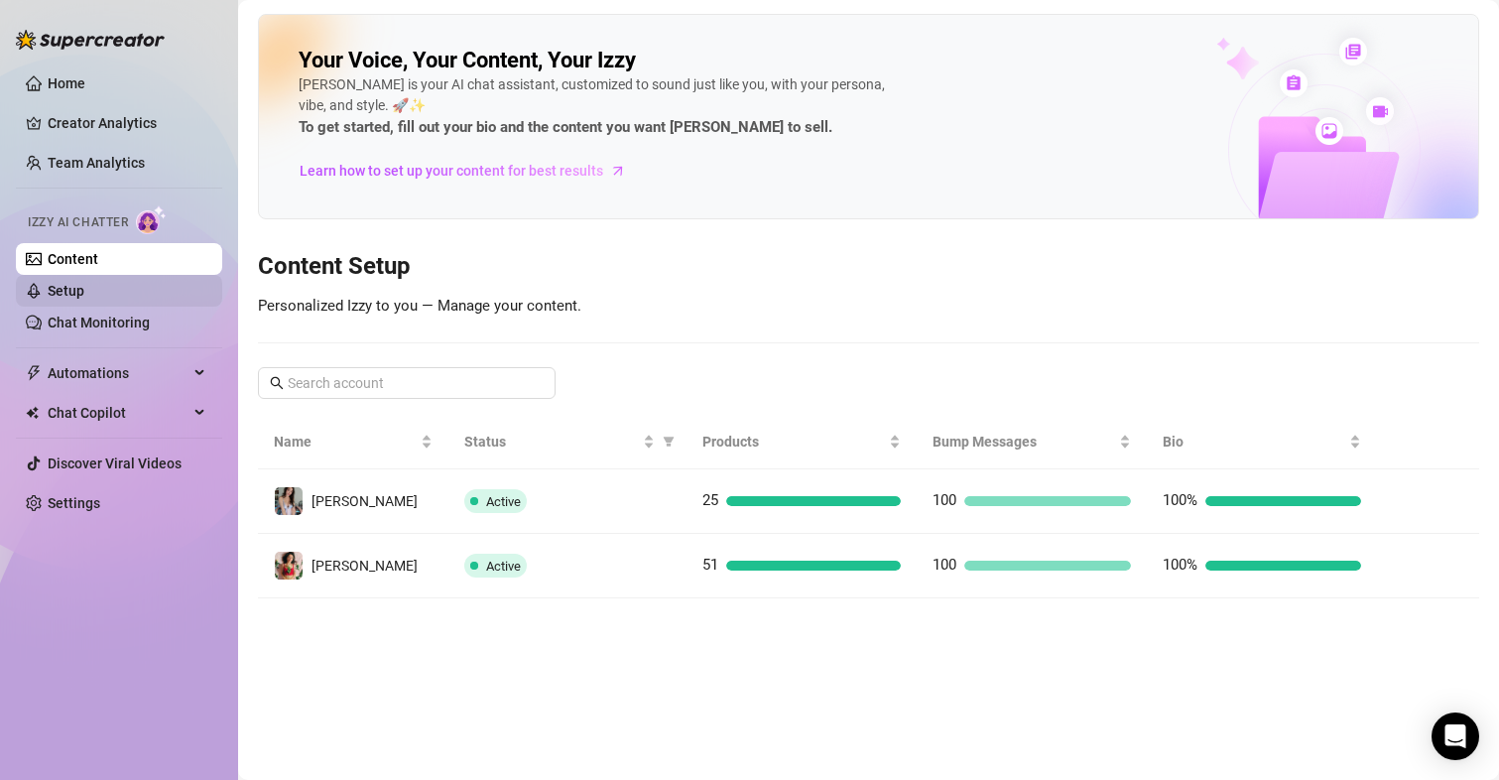
click at [69, 298] on link "Setup" at bounding box center [66, 291] width 37 height 16
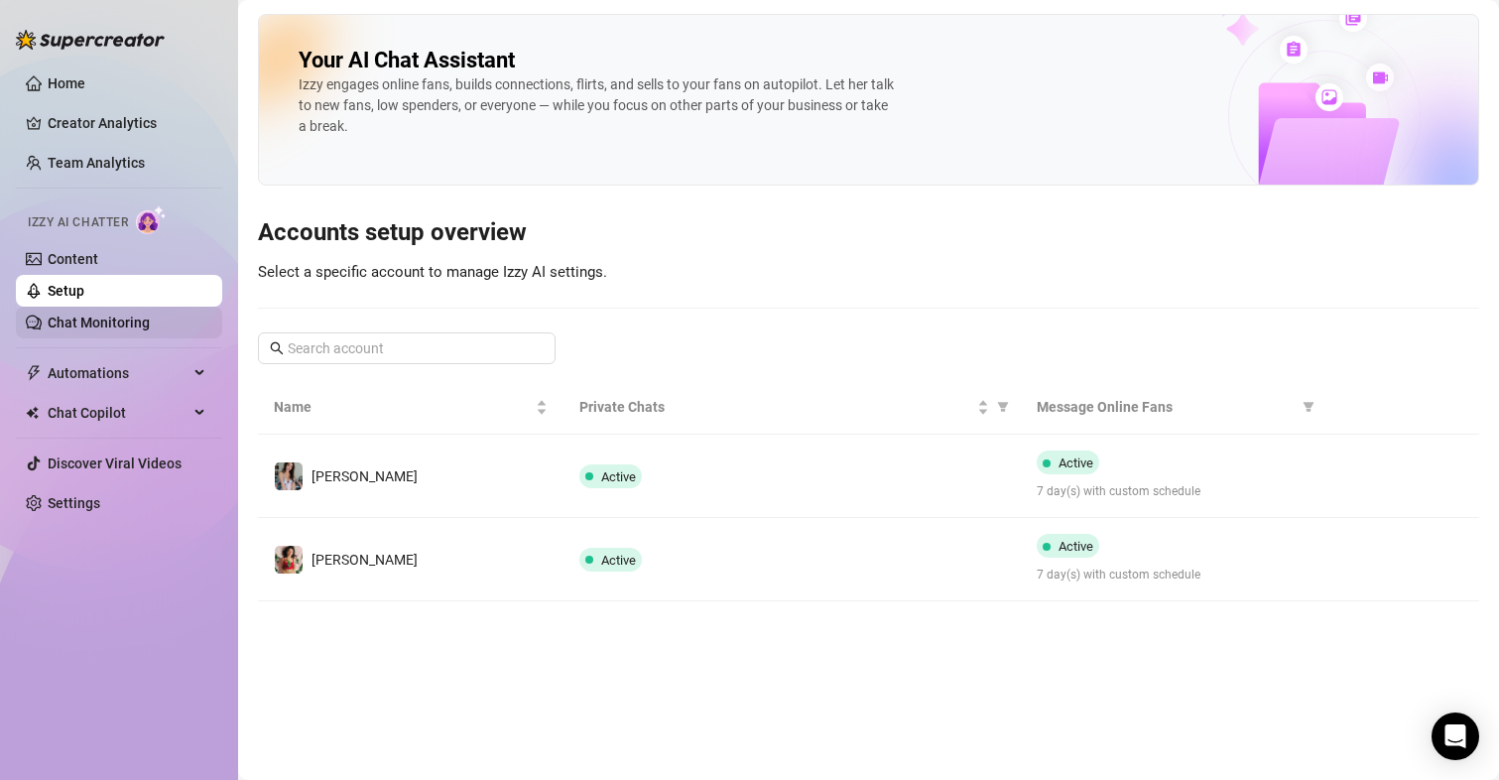
click at [85, 323] on link "Chat Monitoring" at bounding box center [99, 322] width 102 height 16
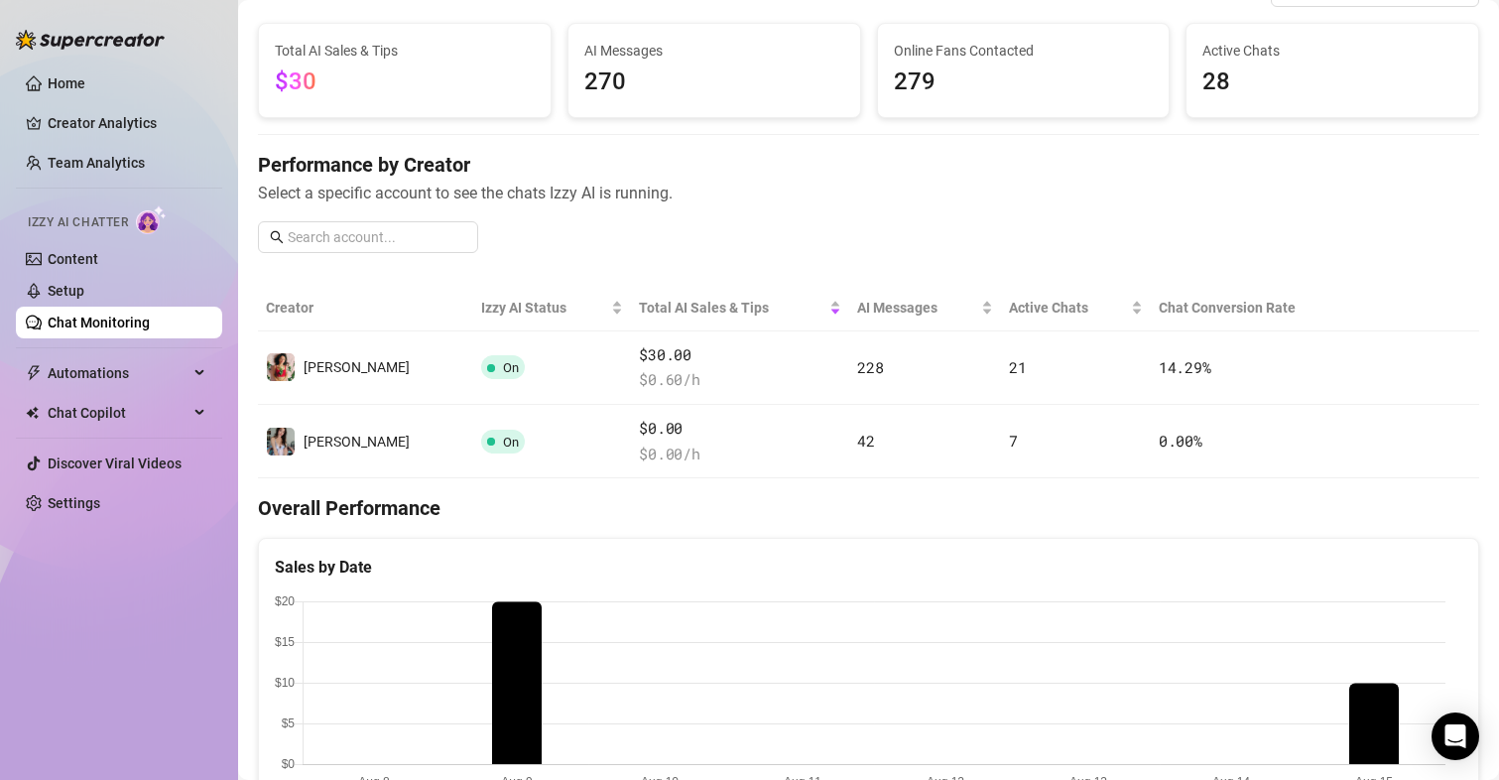
scroll to position [2, 0]
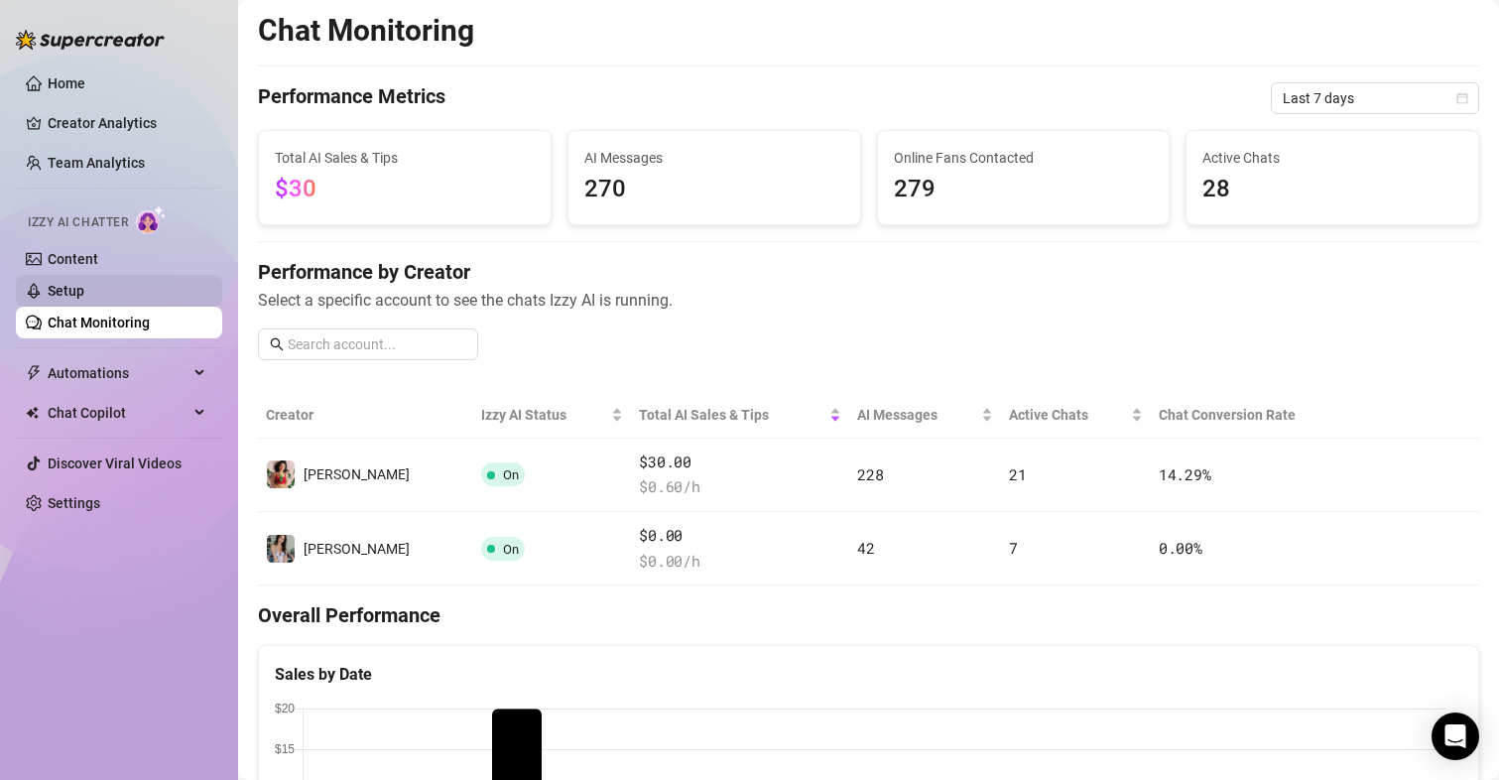
click at [69, 283] on link "Setup" at bounding box center [66, 291] width 37 height 16
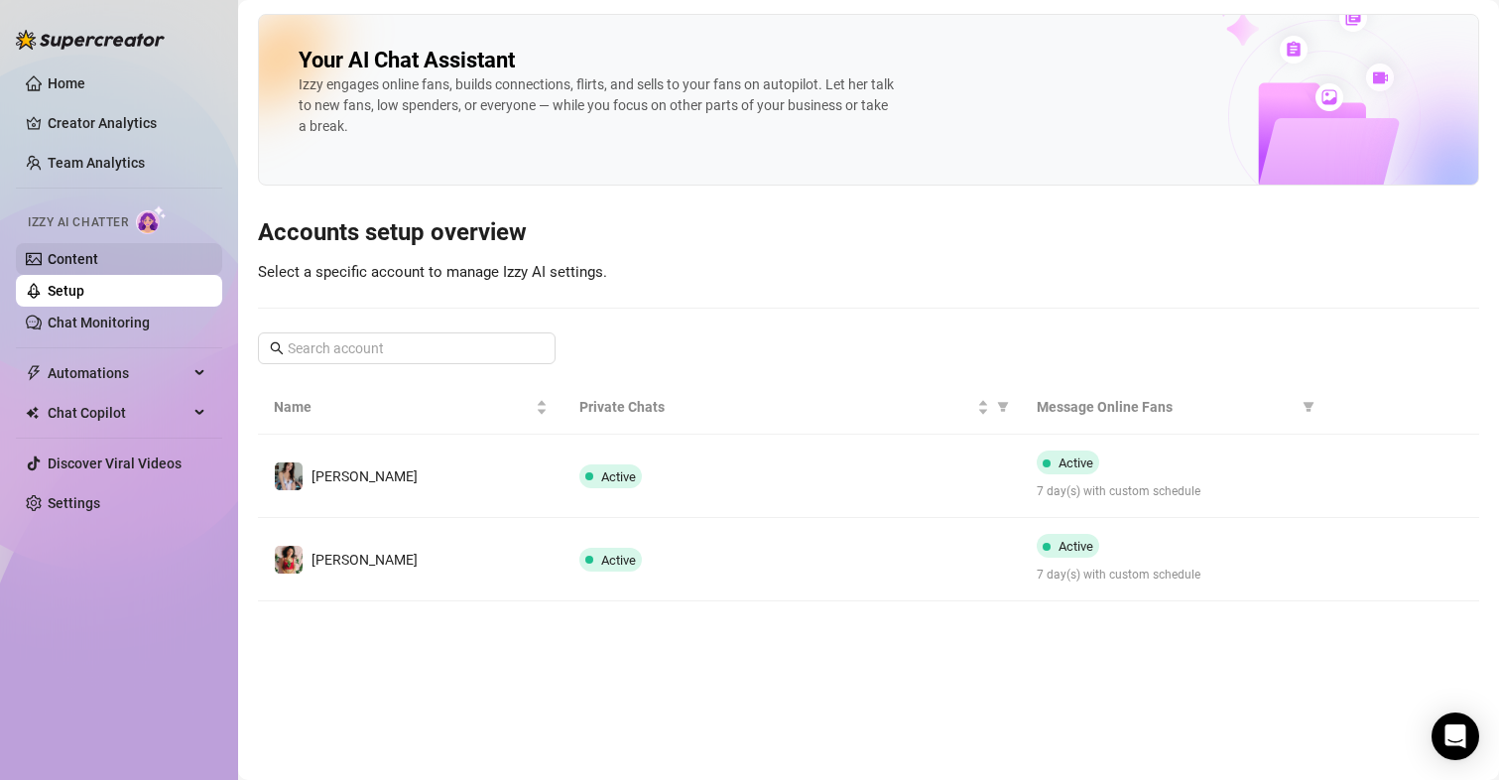
click at [87, 257] on link "Content" at bounding box center [73, 259] width 51 height 16
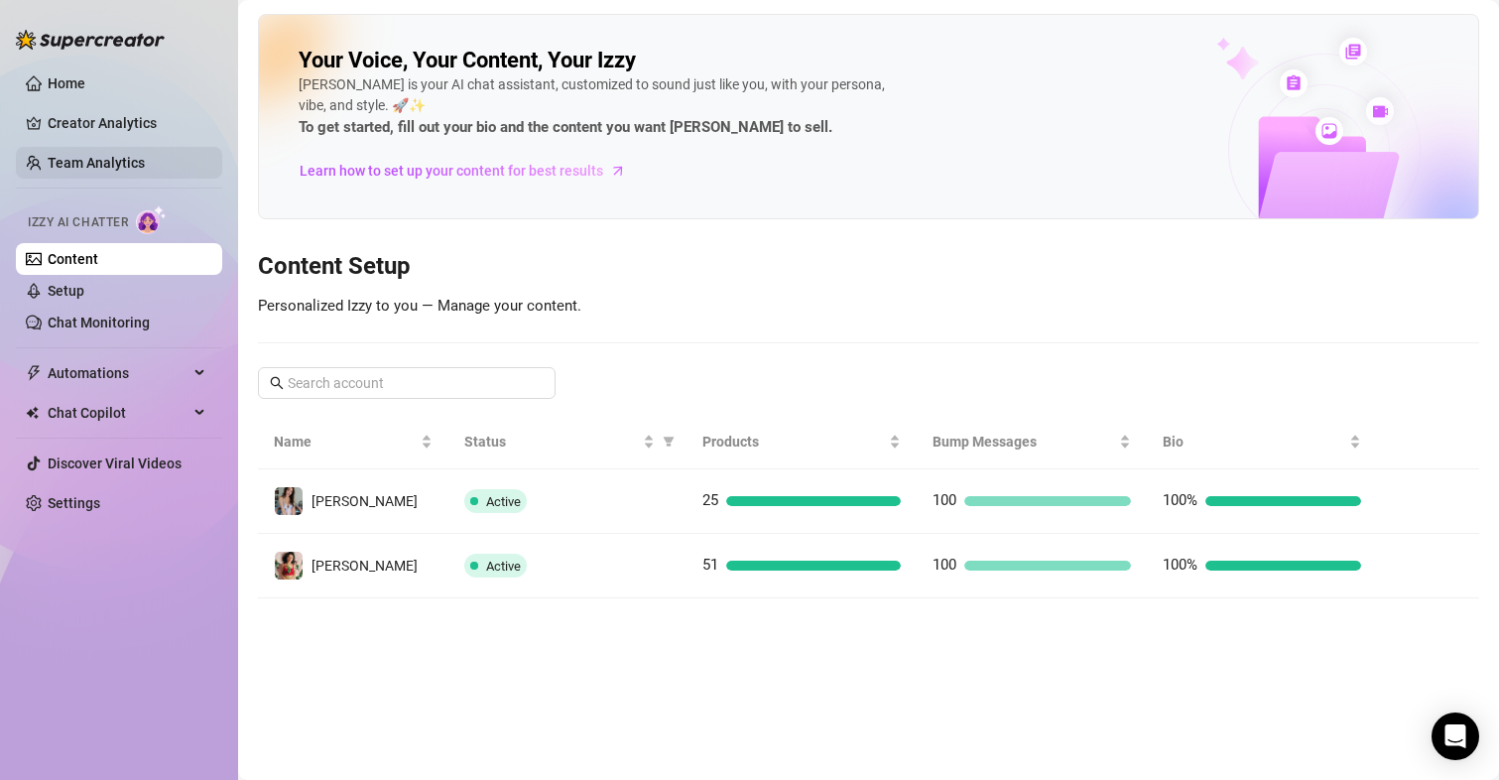
click at [73, 164] on link "Team Analytics" at bounding box center [96, 163] width 97 height 16
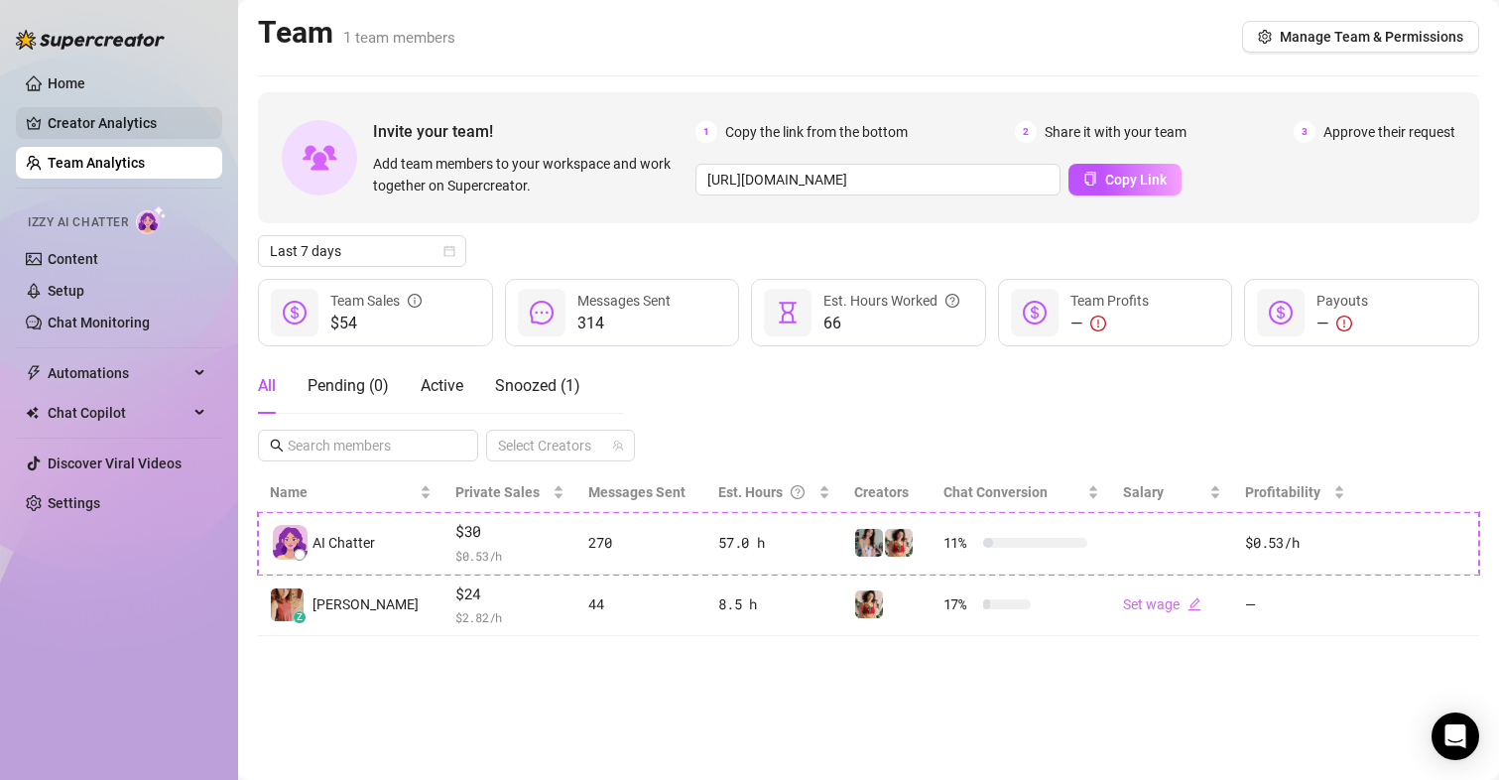
click at [124, 111] on link "Creator Analytics" at bounding box center [127, 123] width 159 height 32
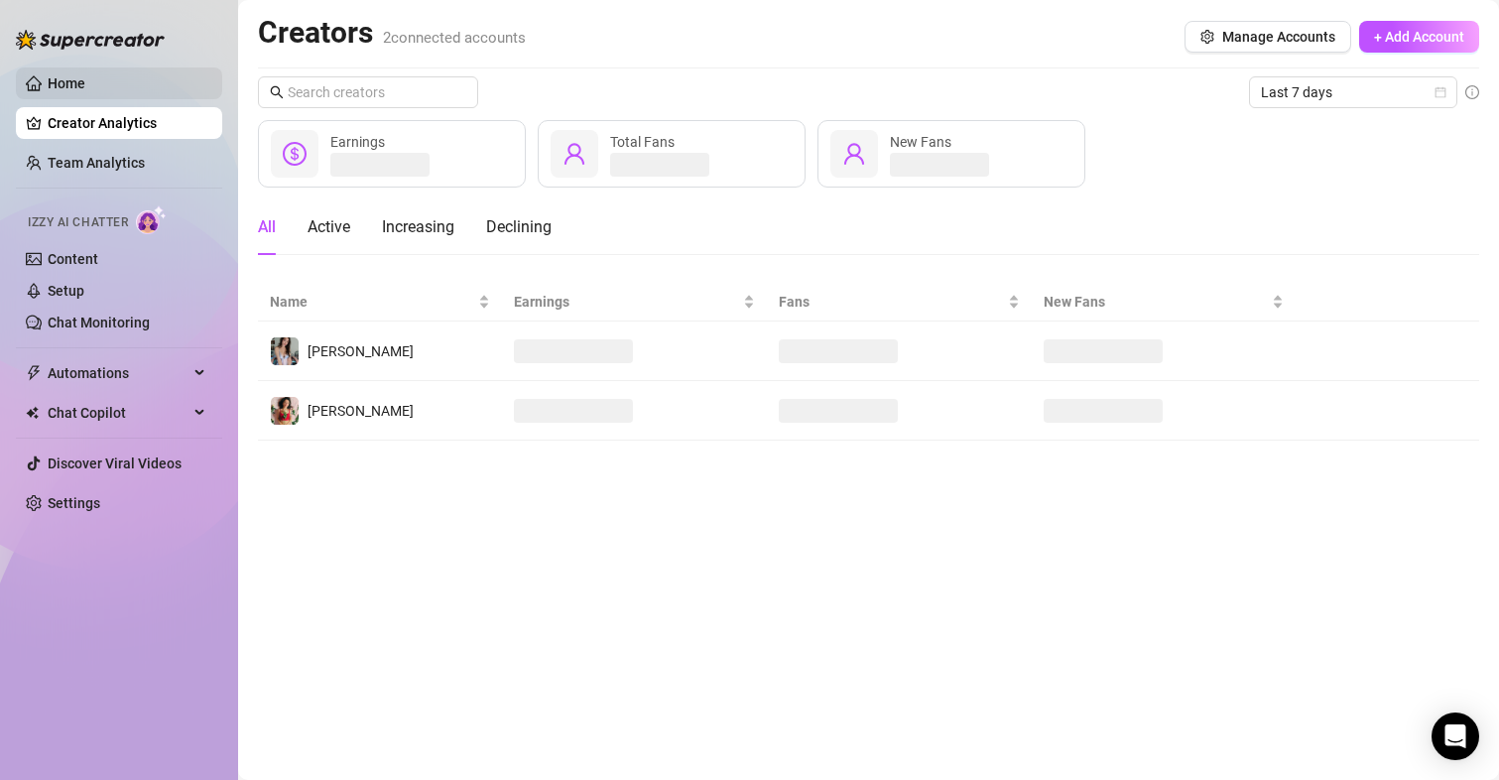
click at [85, 80] on link "Home" at bounding box center [67, 83] width 38 height 16
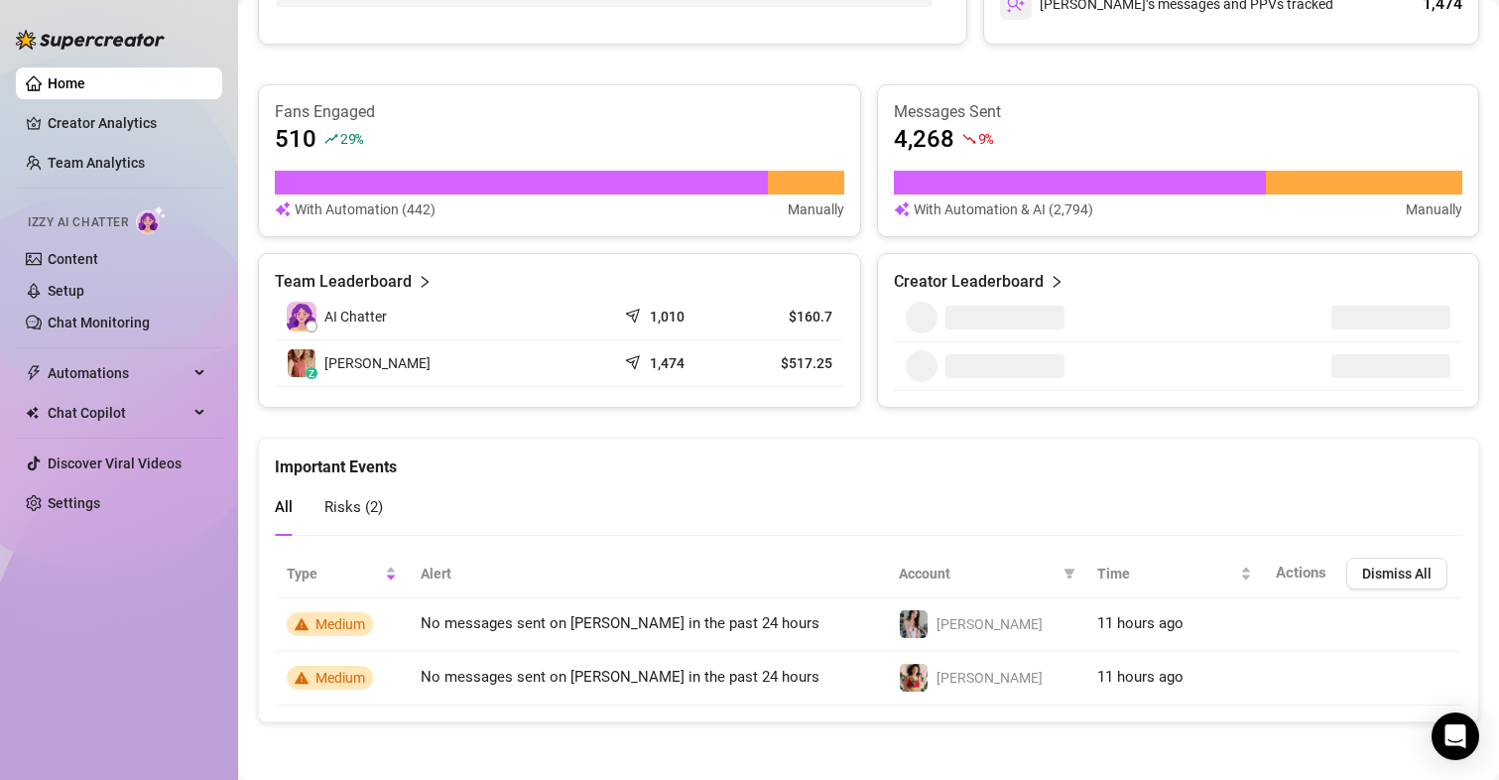
scroll to position [660, 0]
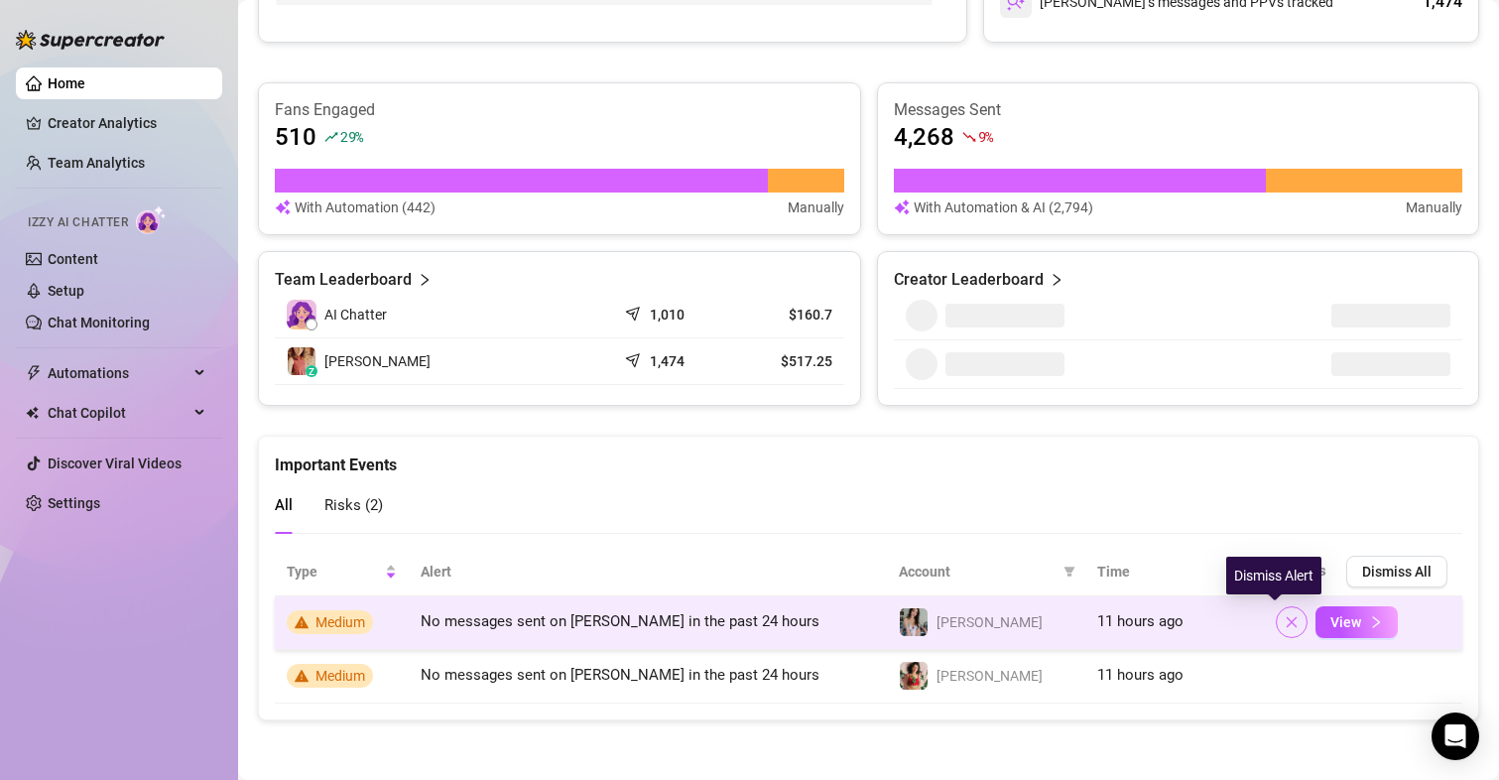
click at [1285, 621] on icon "close" at bounding box center [1292, 622] width 14 height 14
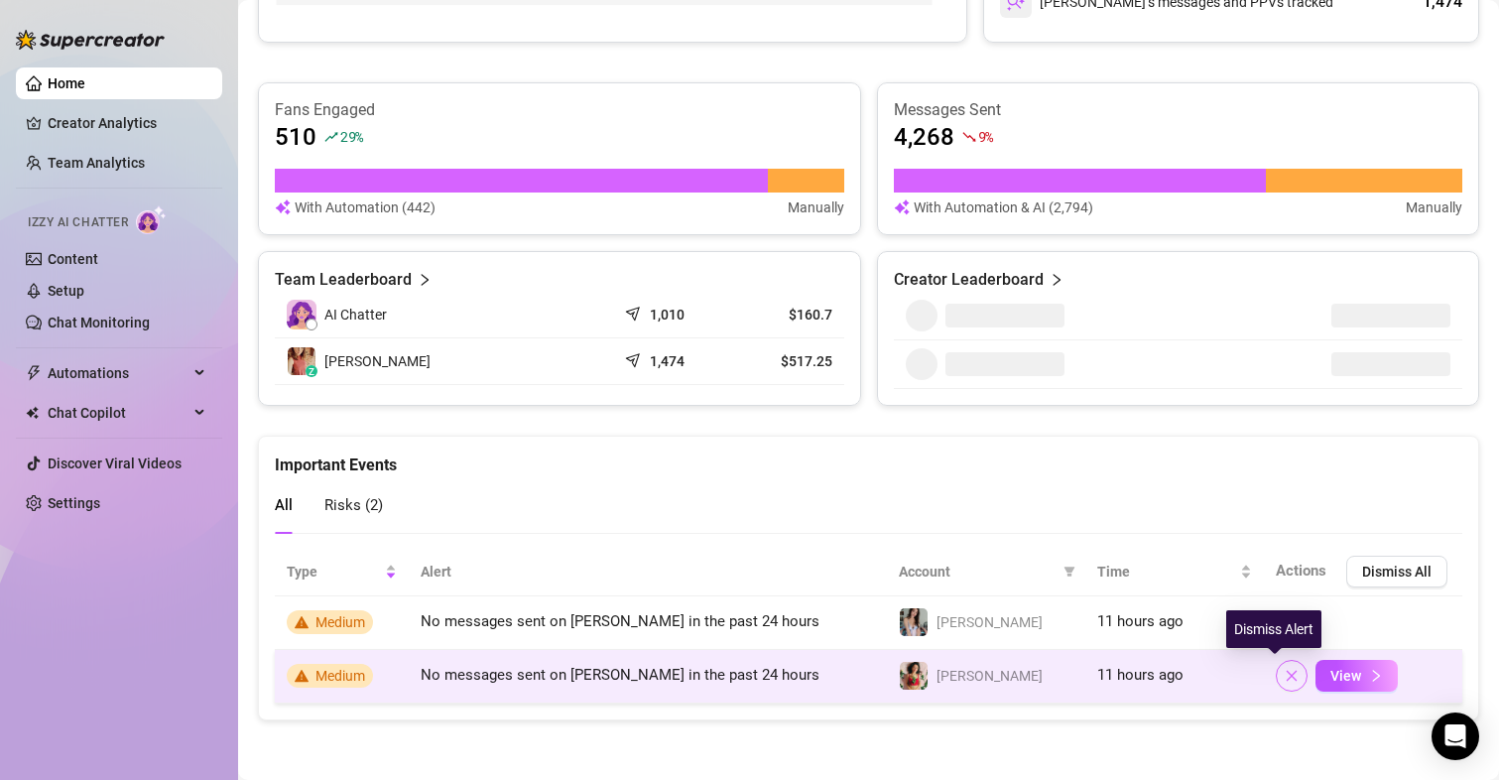
click at [1285, 675] on icon "close" at bounding box center [1292, 676] width 14 height 14
